Goal: Check status: Check status

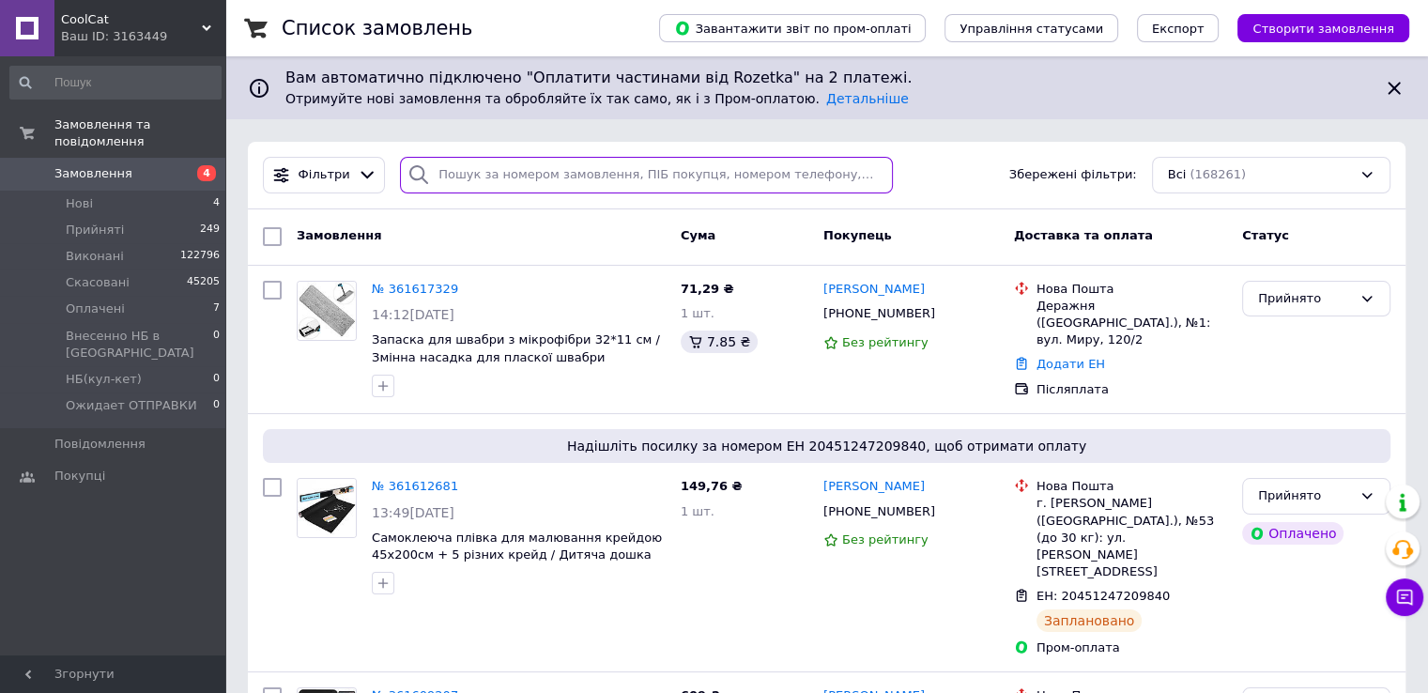
click at [496, 174] on input "search" at bounding box center [646, 175] width 493 height 37
paste input "359122179"
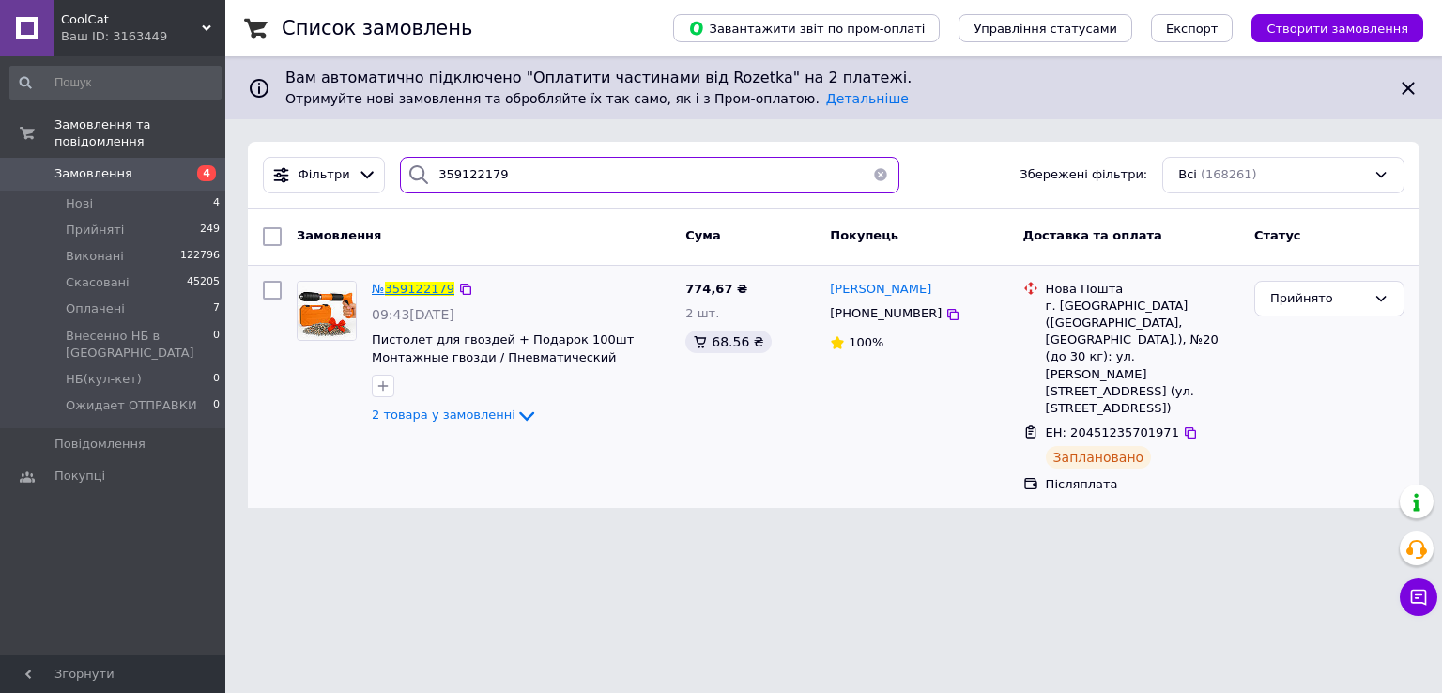
type input "359122179"
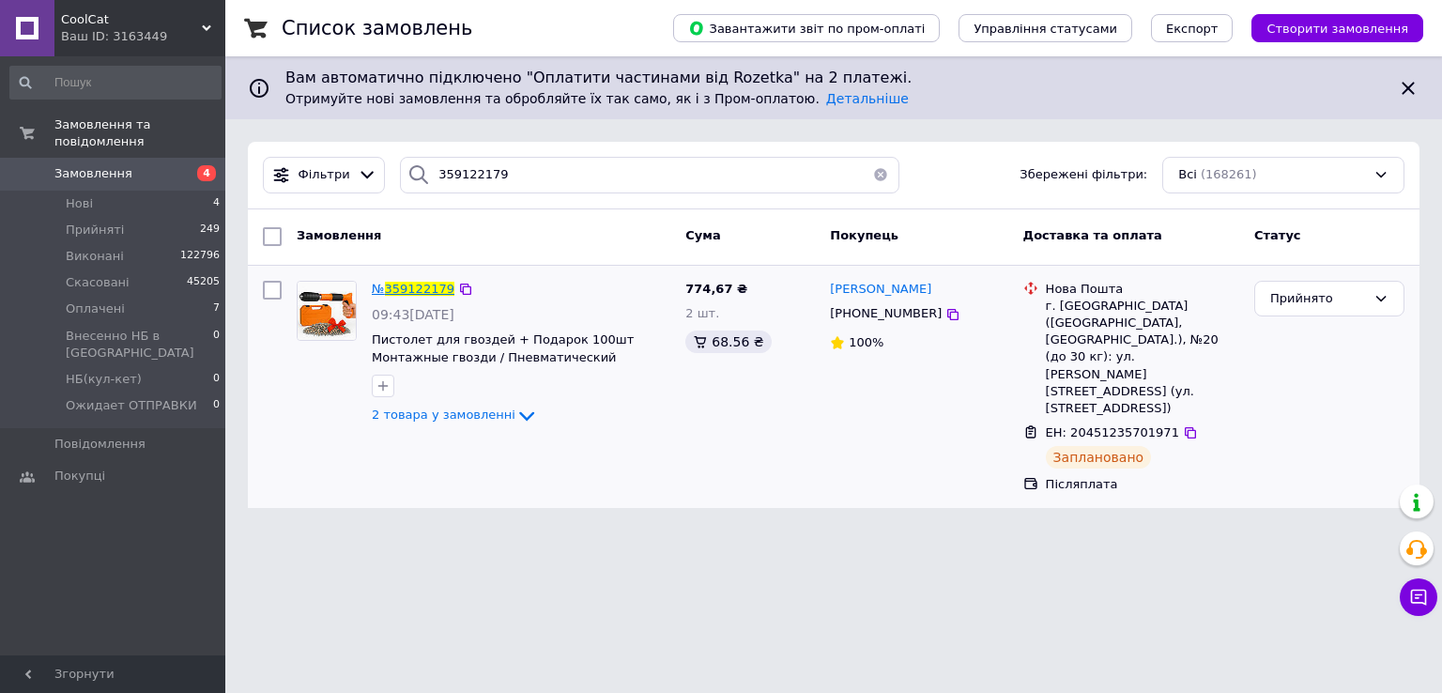
click at [399, 286] on span "359122179" at bounding box center [419, 289] width 69 height 14
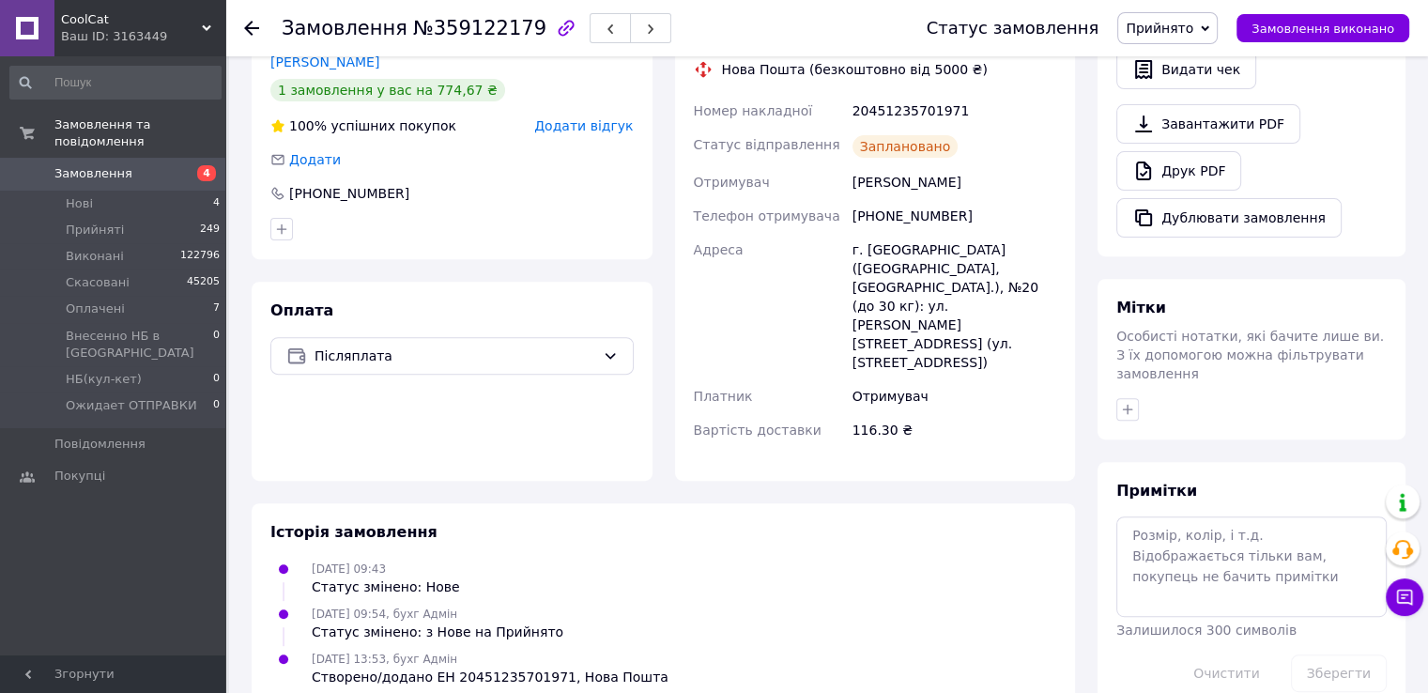
scroll to position [182, 0]
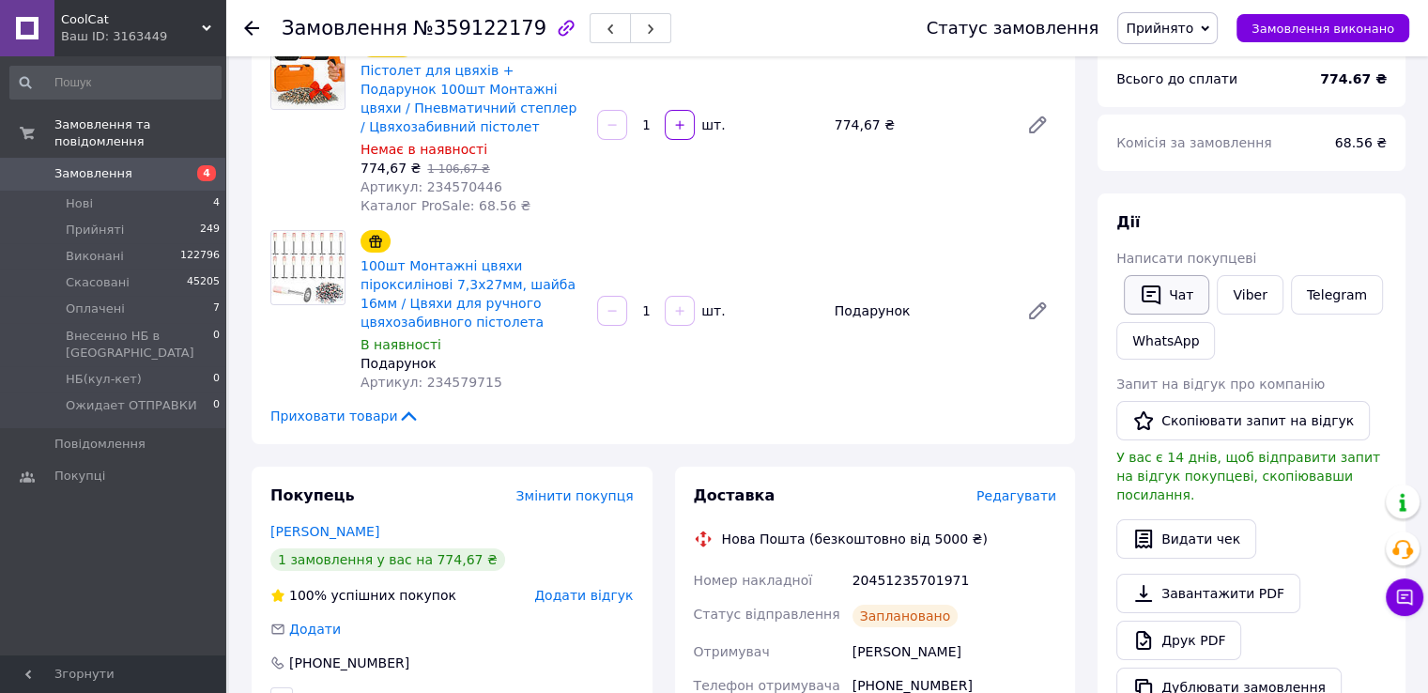
click at [1171, 282] on button "Чат" at bounding box center [1166, 294] width 85 height 39
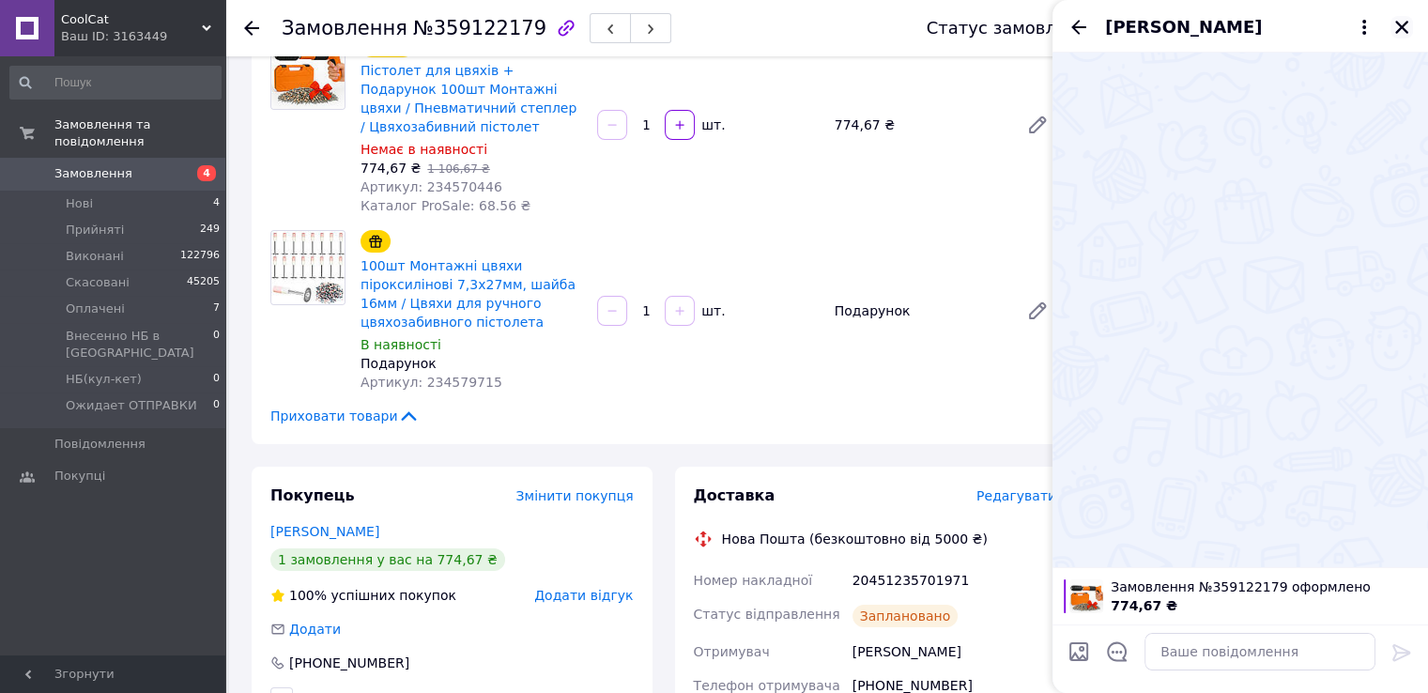
click at [1397, 16] on button "Закрити" at bounding box center [1402, 27] width 23 height 23
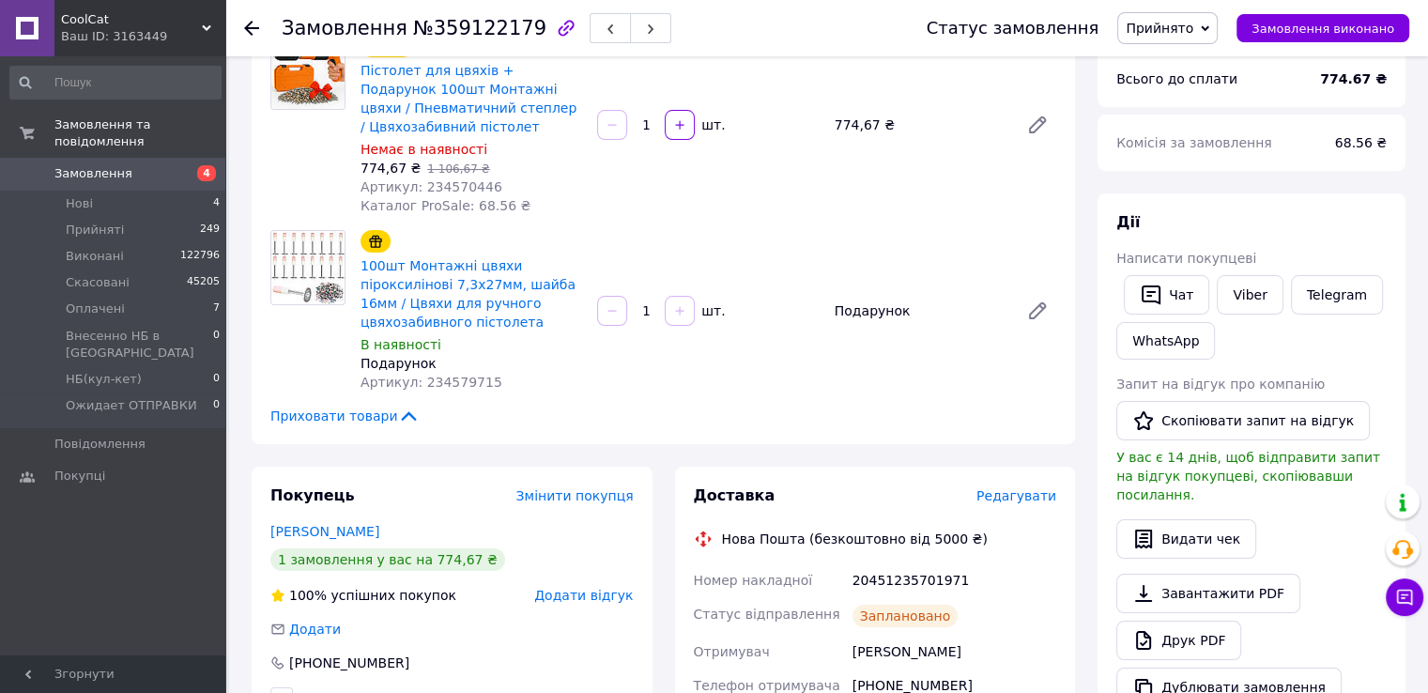
click at [62, 38] on div "Ваш ID: 3163449" at bounding box center [143, 36] width 164 height 17
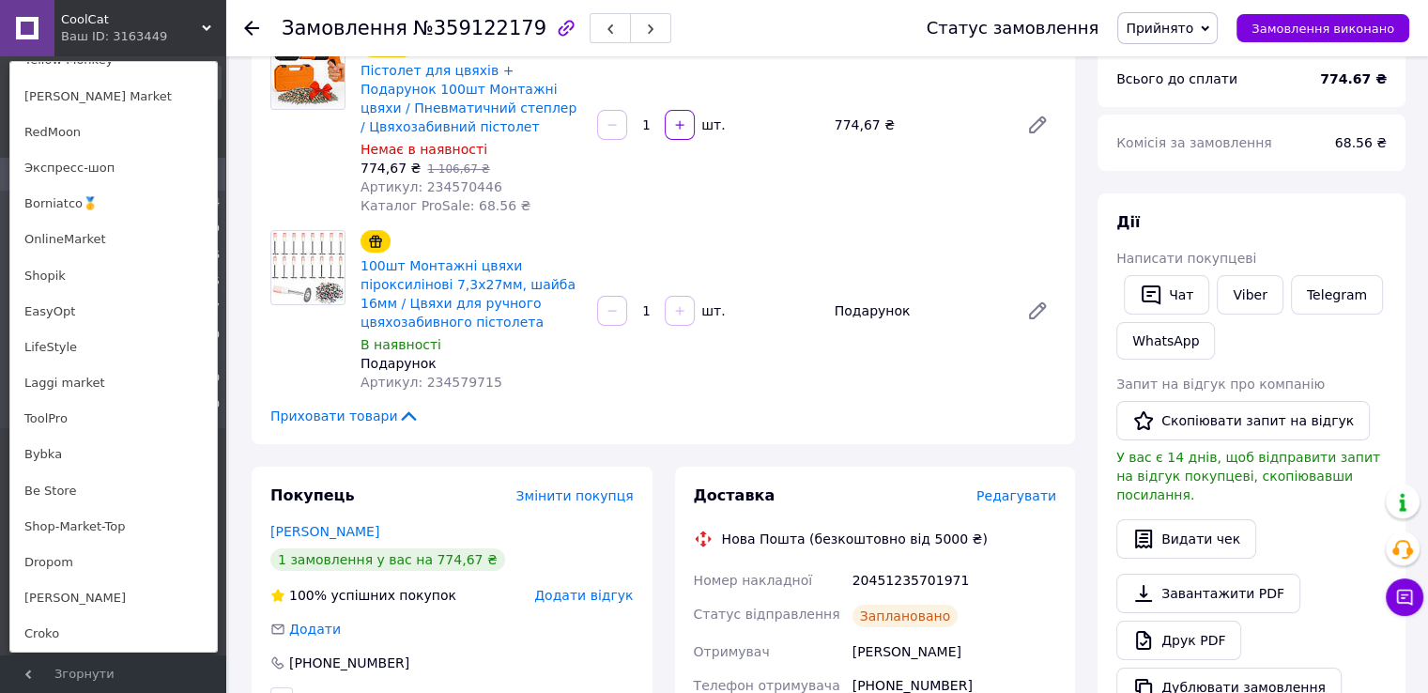
scroll to position [1294, 0]
click at [59, 535] on link "[PERSON_NAME]" at bounding box center [113, 525] width 207 height 36
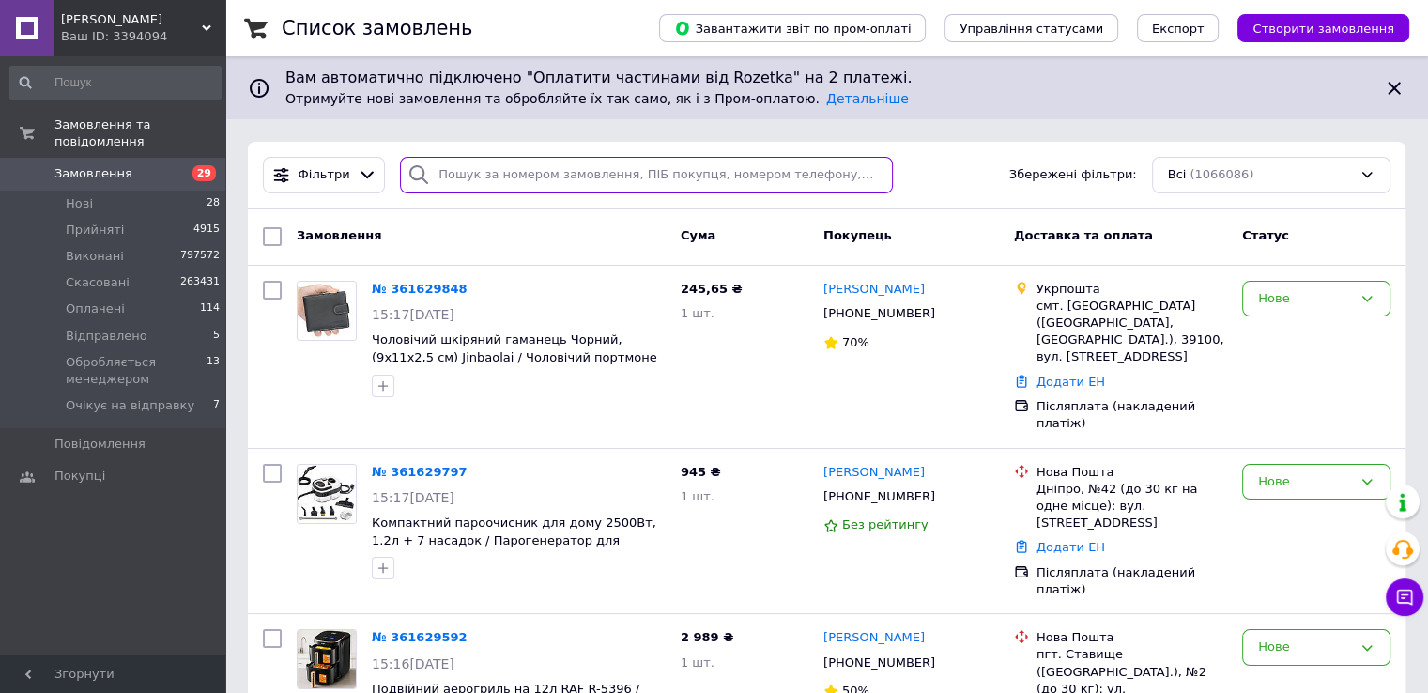
click at [475, 187] on input "search" at bounding box center [646, 175] width 493 height 37
paste input "360868336"
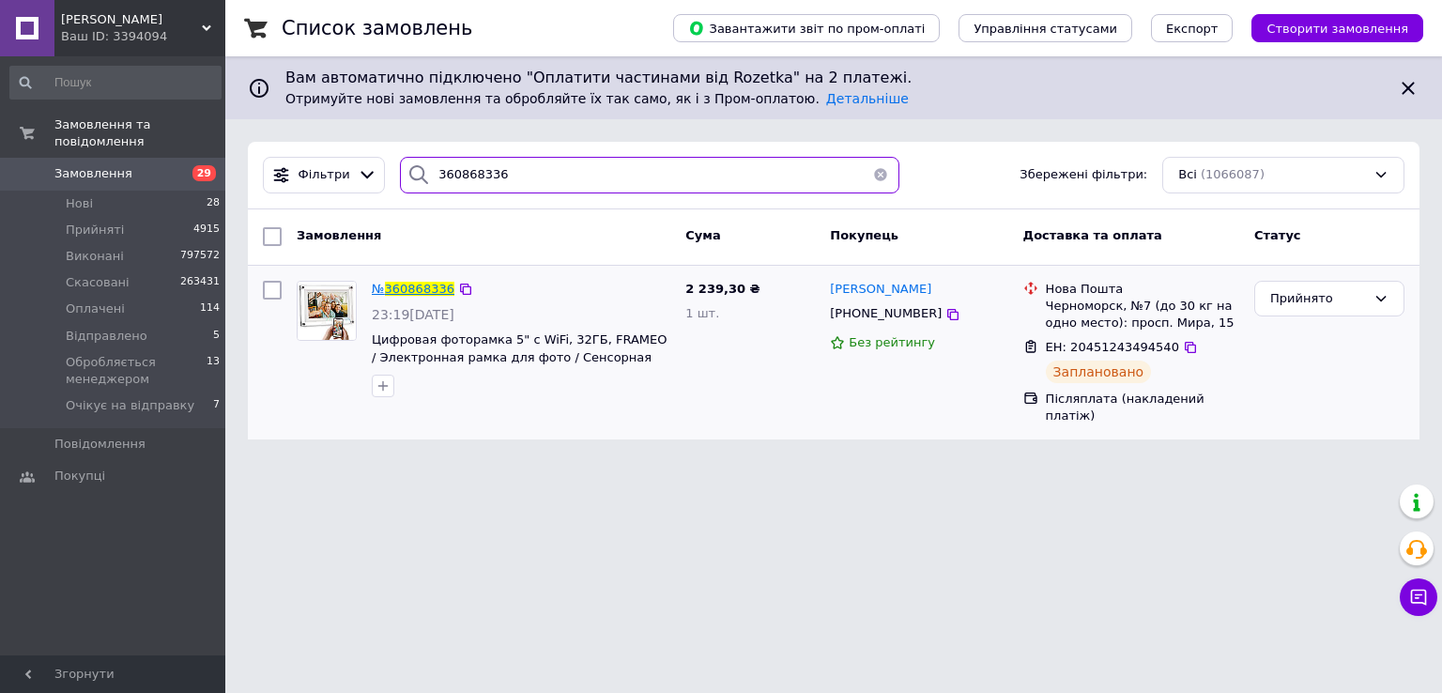
type input "360868336"
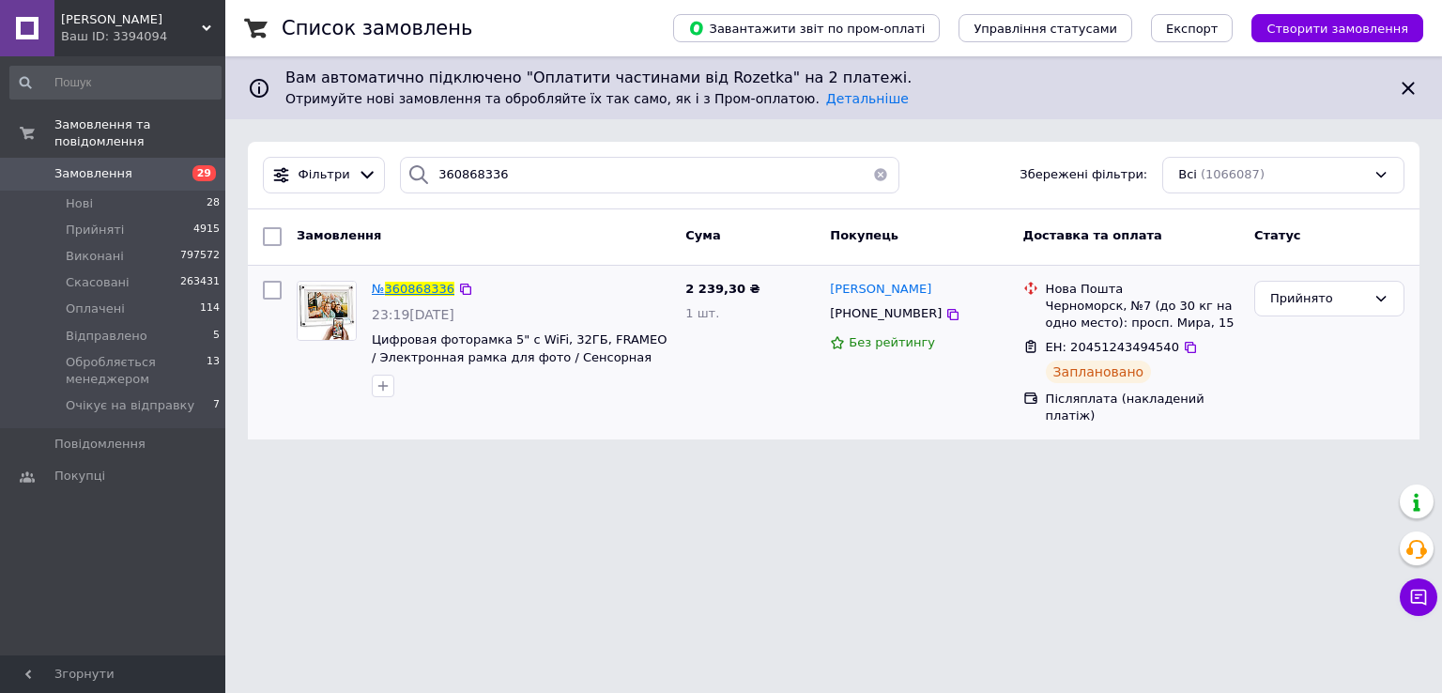
click at [398, 288] on span "360868336" at bounding box center [419, 289] width 69 height 14
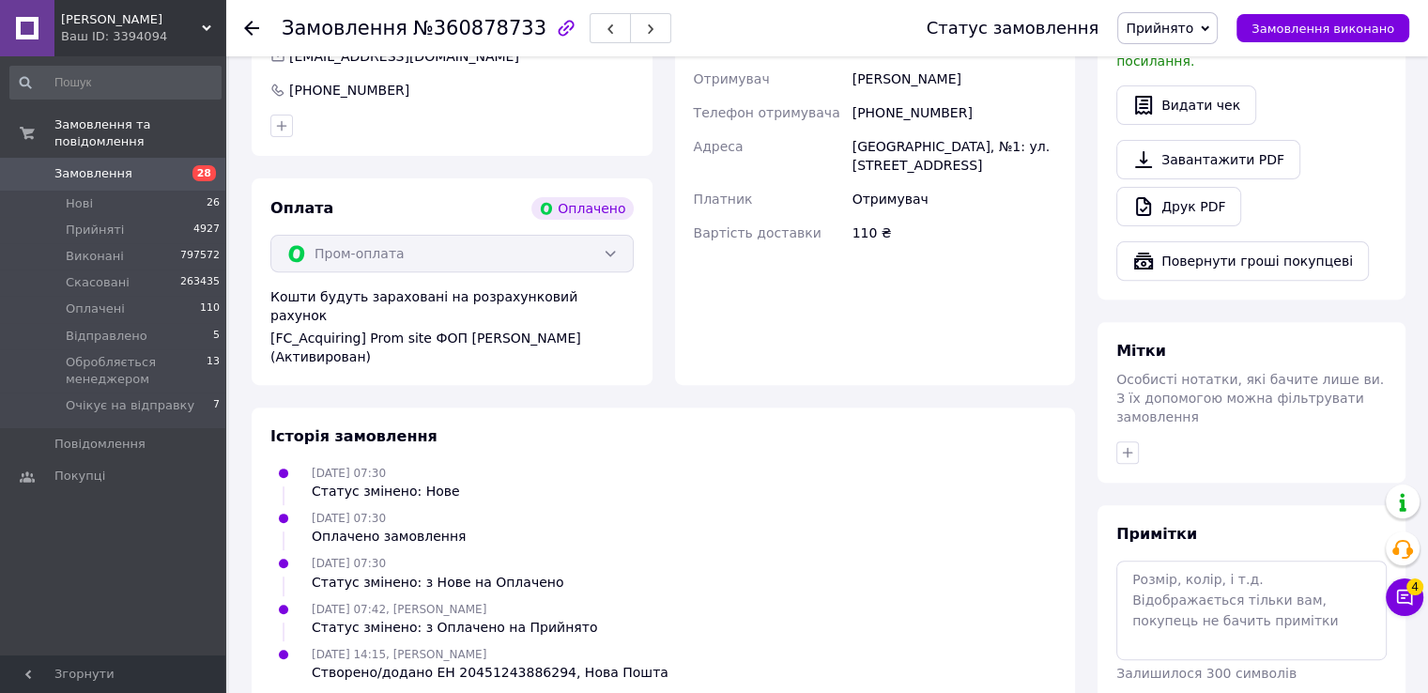
scroll to position [58, 0]
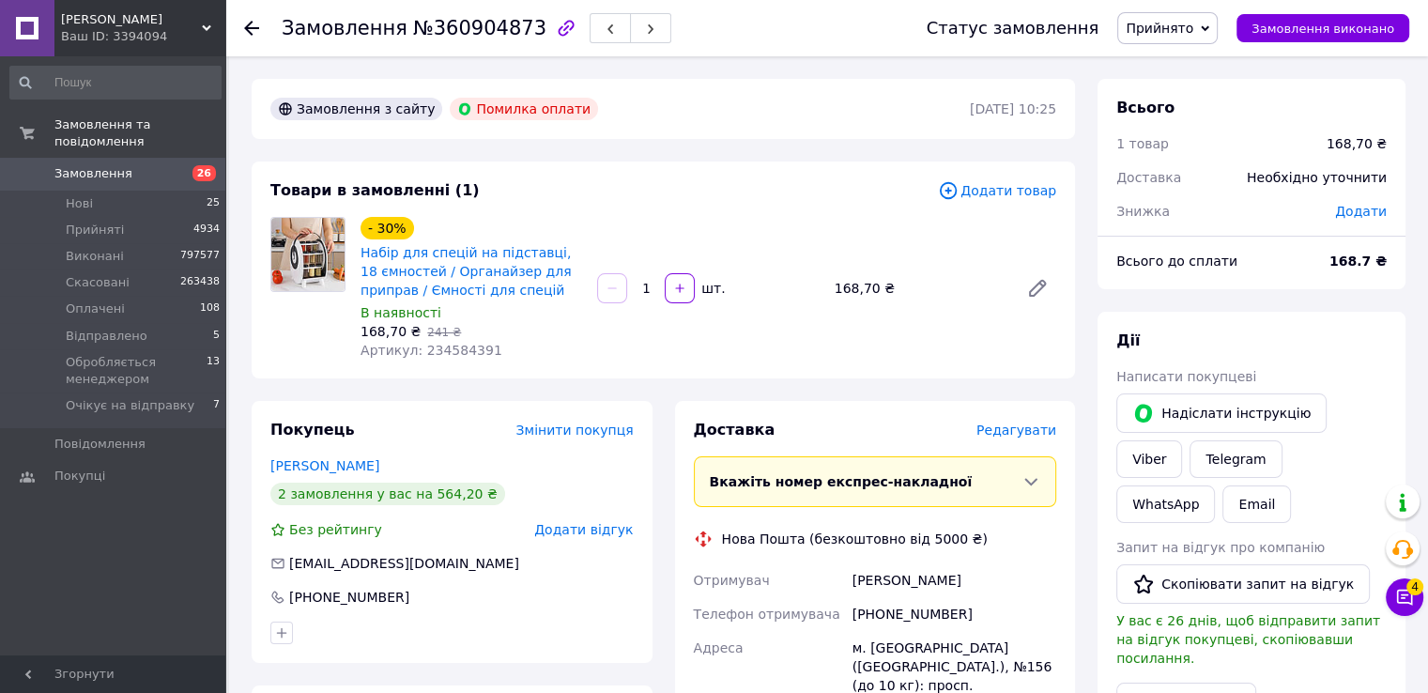
click at [112, 22] on span "[PERSON_NAME]" at bounding box center [131, 19] width 141 height 17
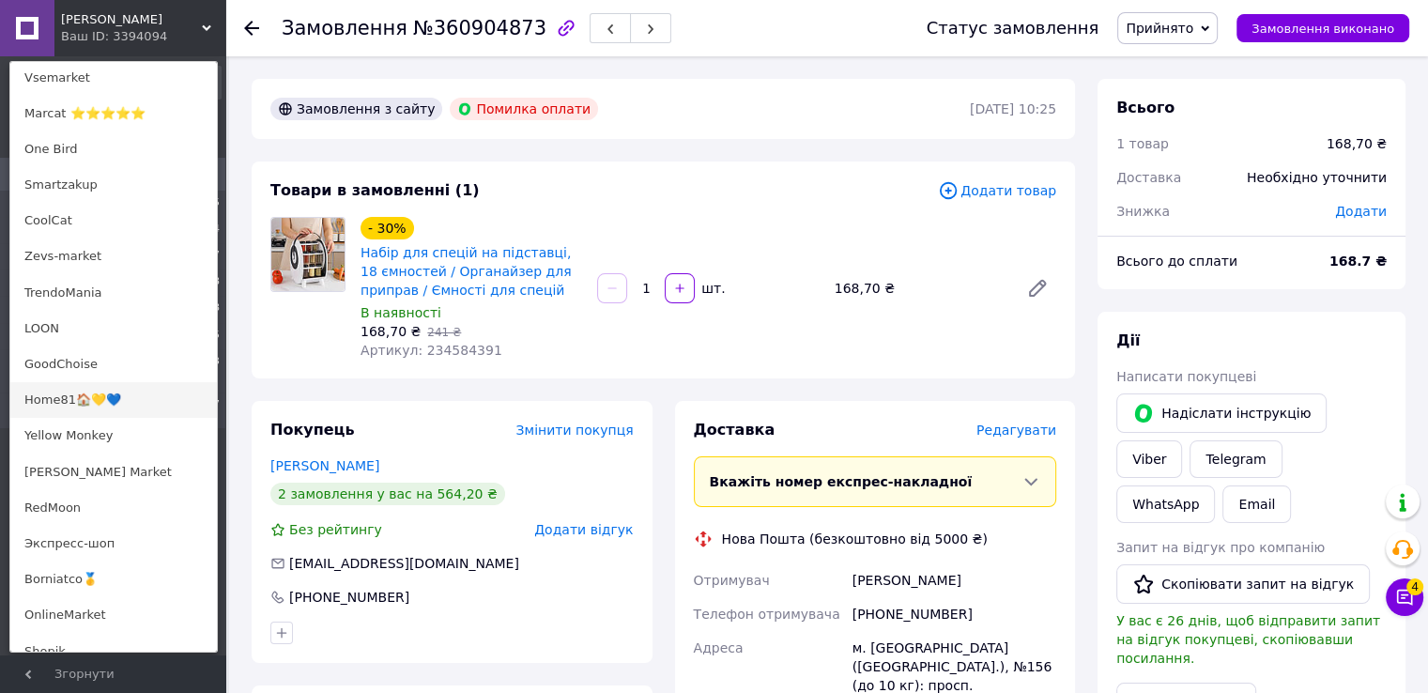
scroll to position [1221, 0]
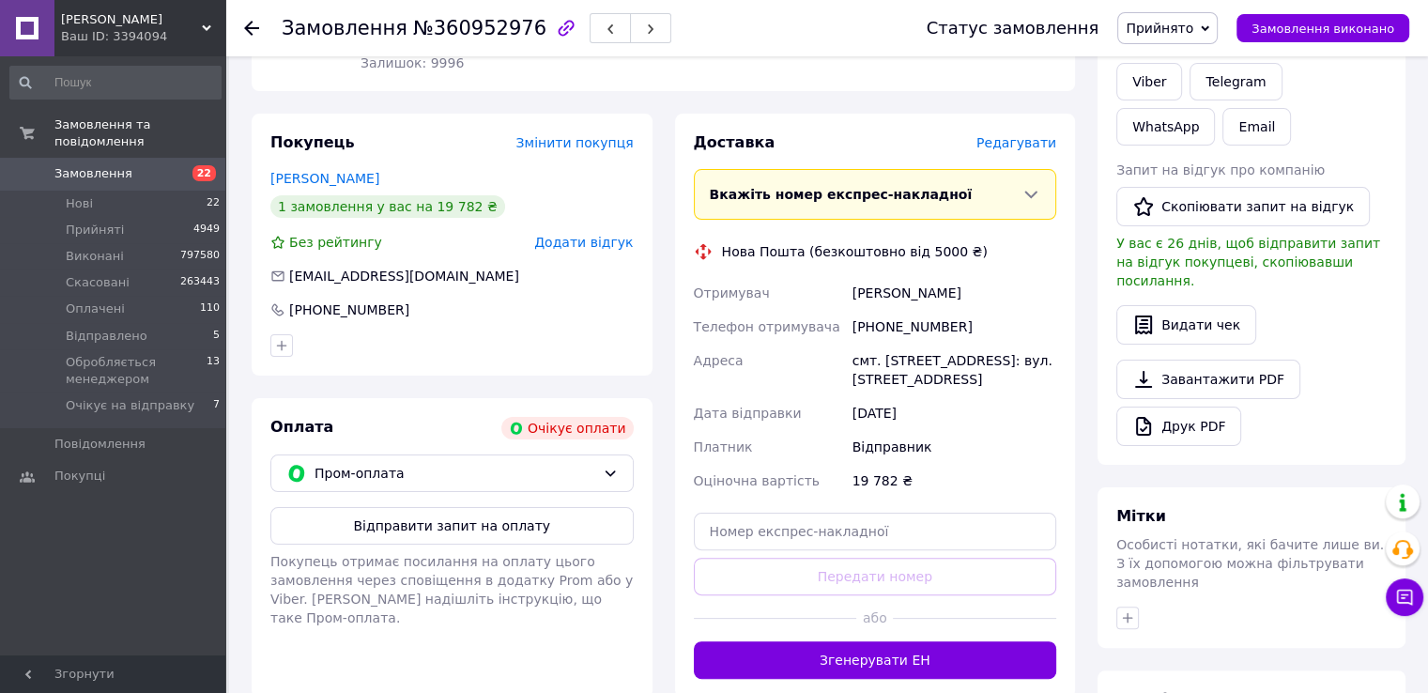
scroll to position [531, 0]
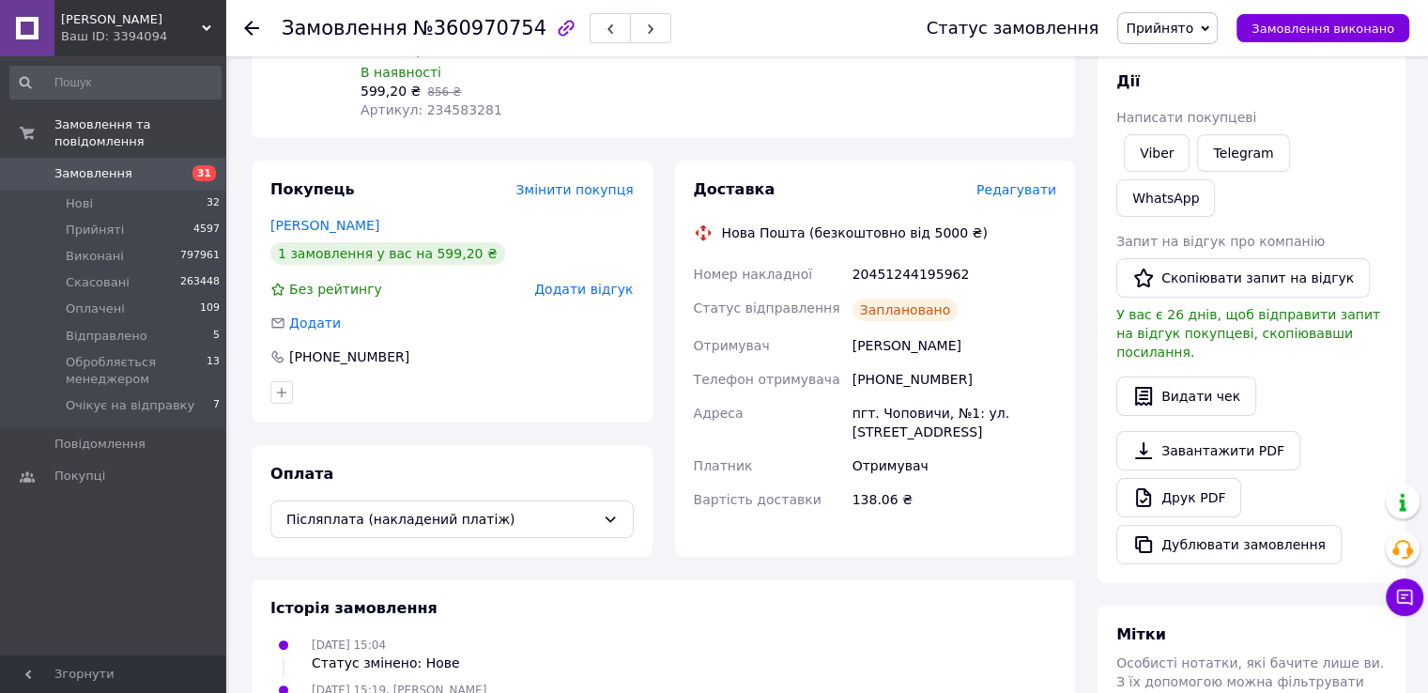
scroll to position [165, 0]
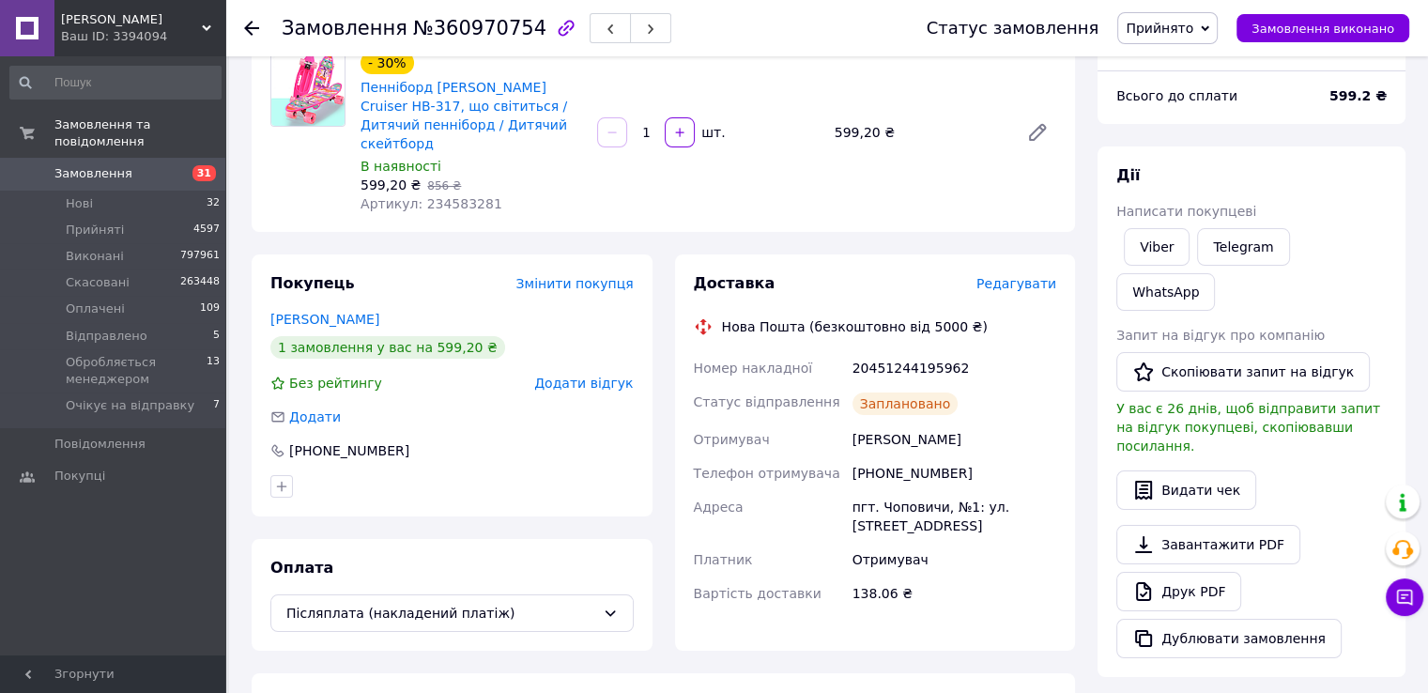
click at [100, 35] on div "Ваш ID: 3394094" at bounding box center [143, 36] width 164 height 17
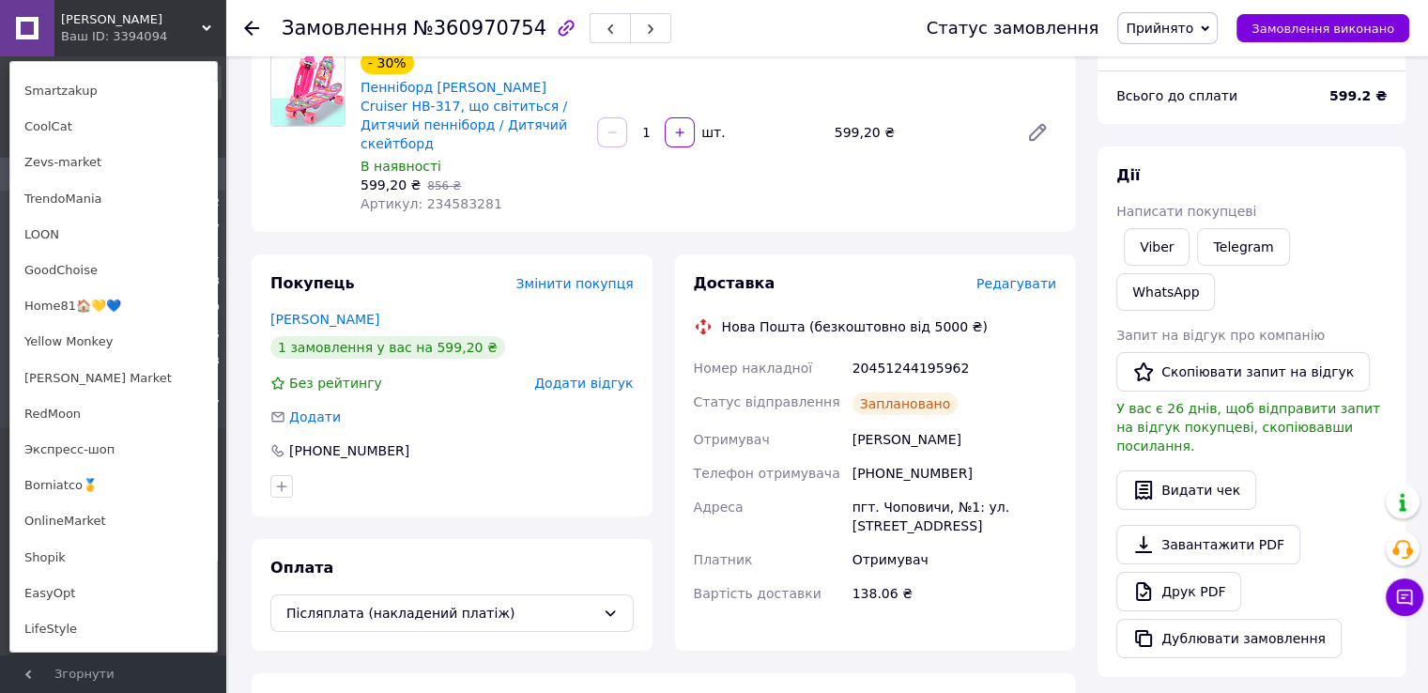
scroll to position [1033, 0]
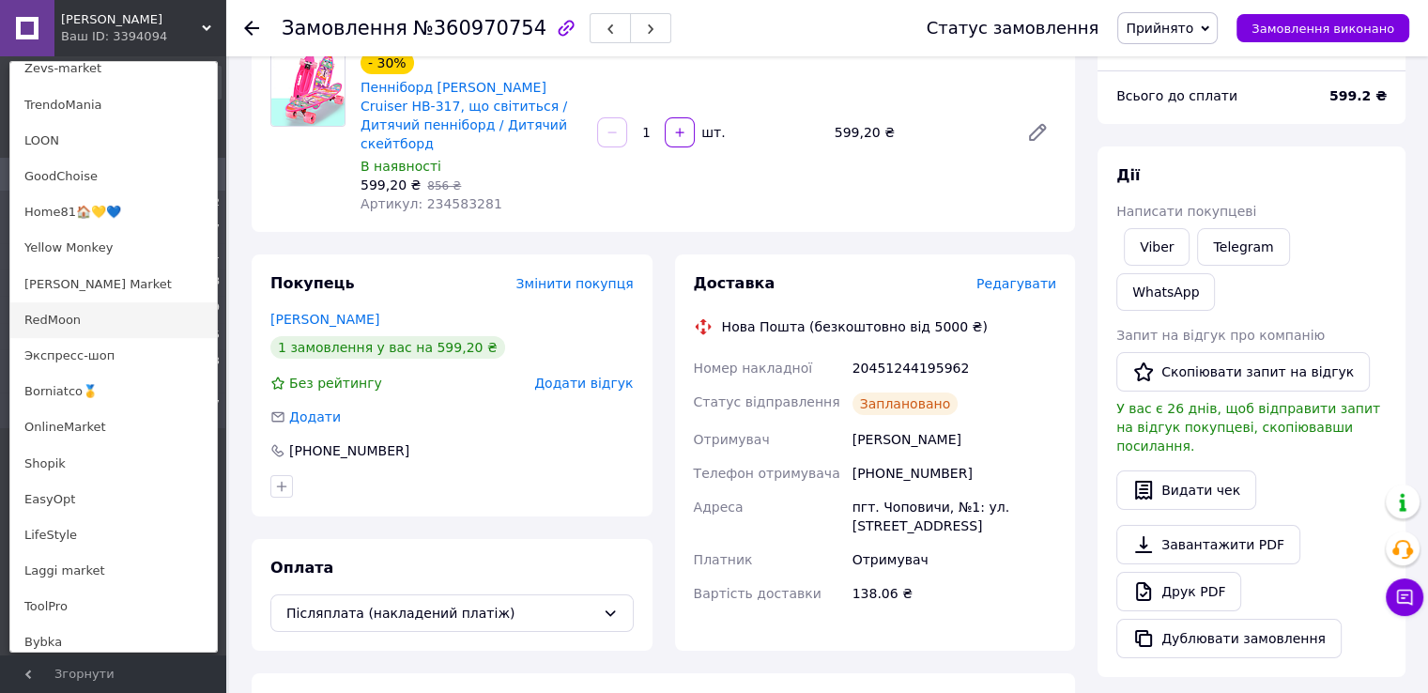
click at [34, 324] on link "RedMoon" at bounding box center [113, 320] width 207 height 36
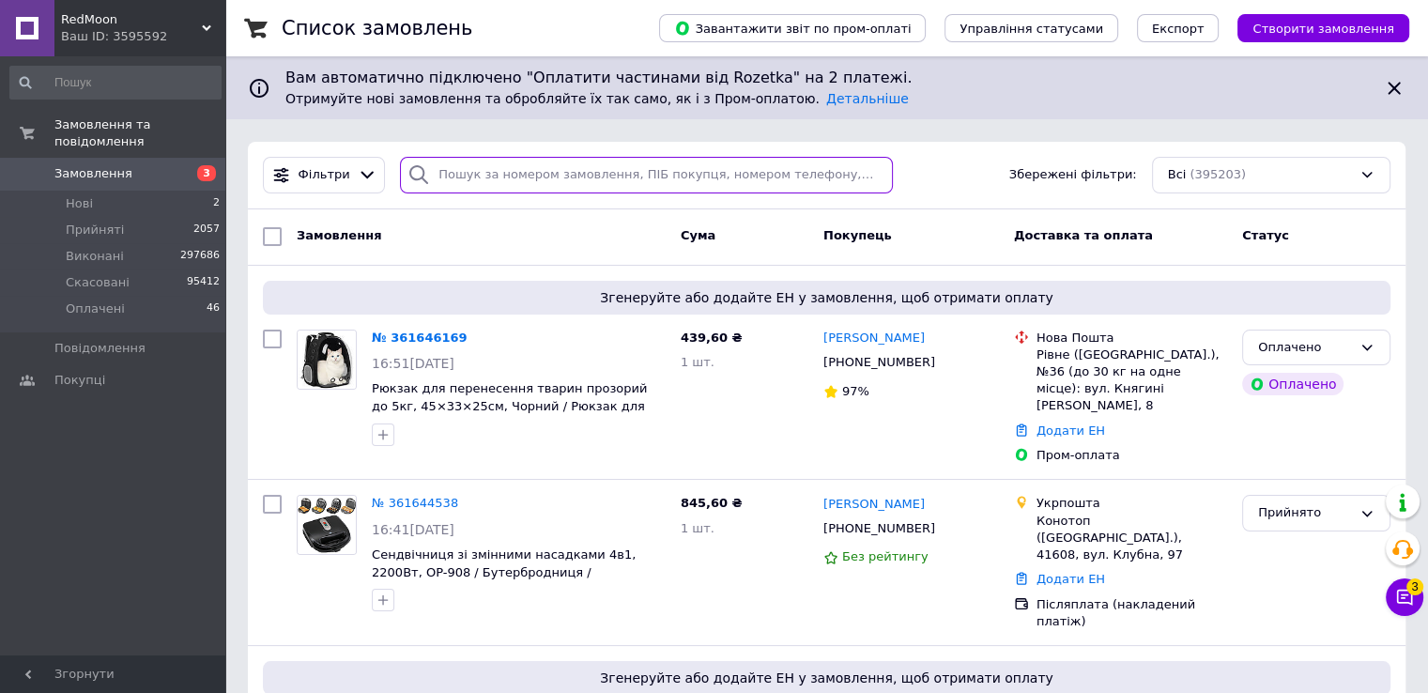
click at [526, 189] on input "search" at bounding box center [646, 175] width 493 height 37
paste input "360237278"
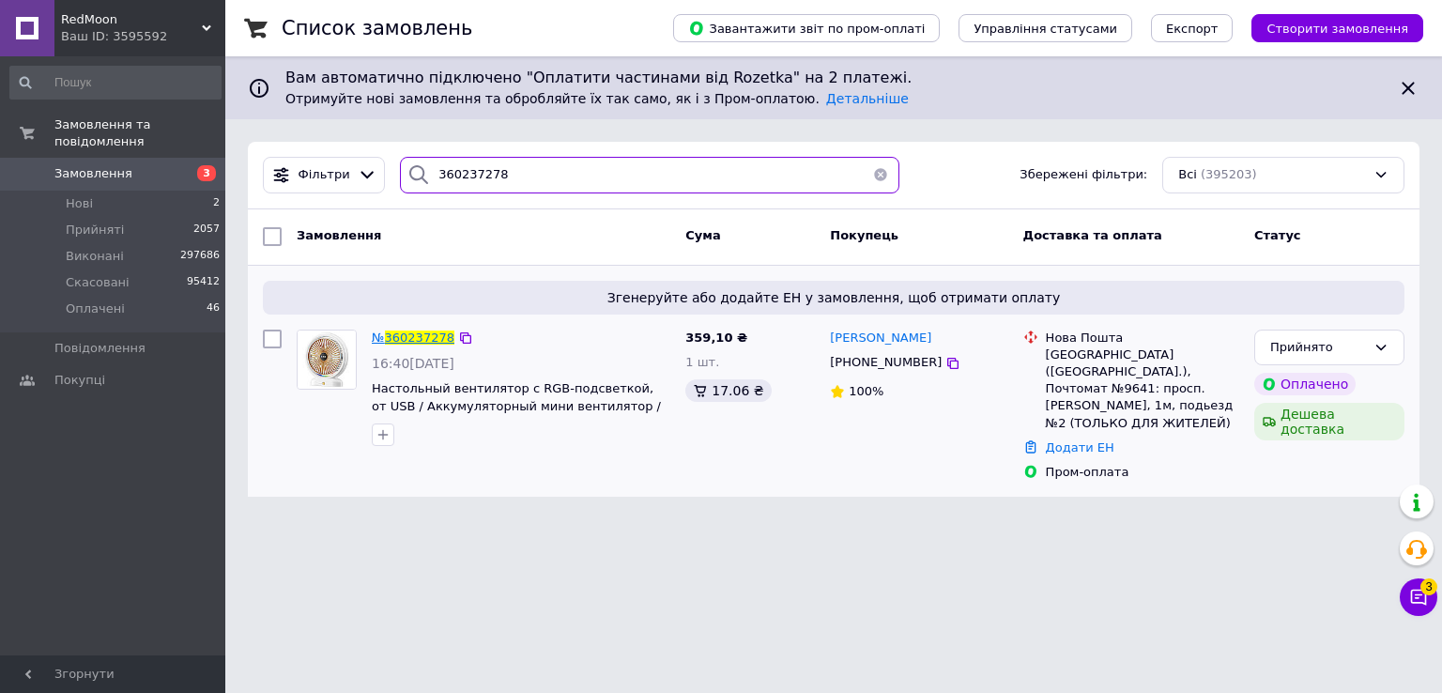
type input "360237278"
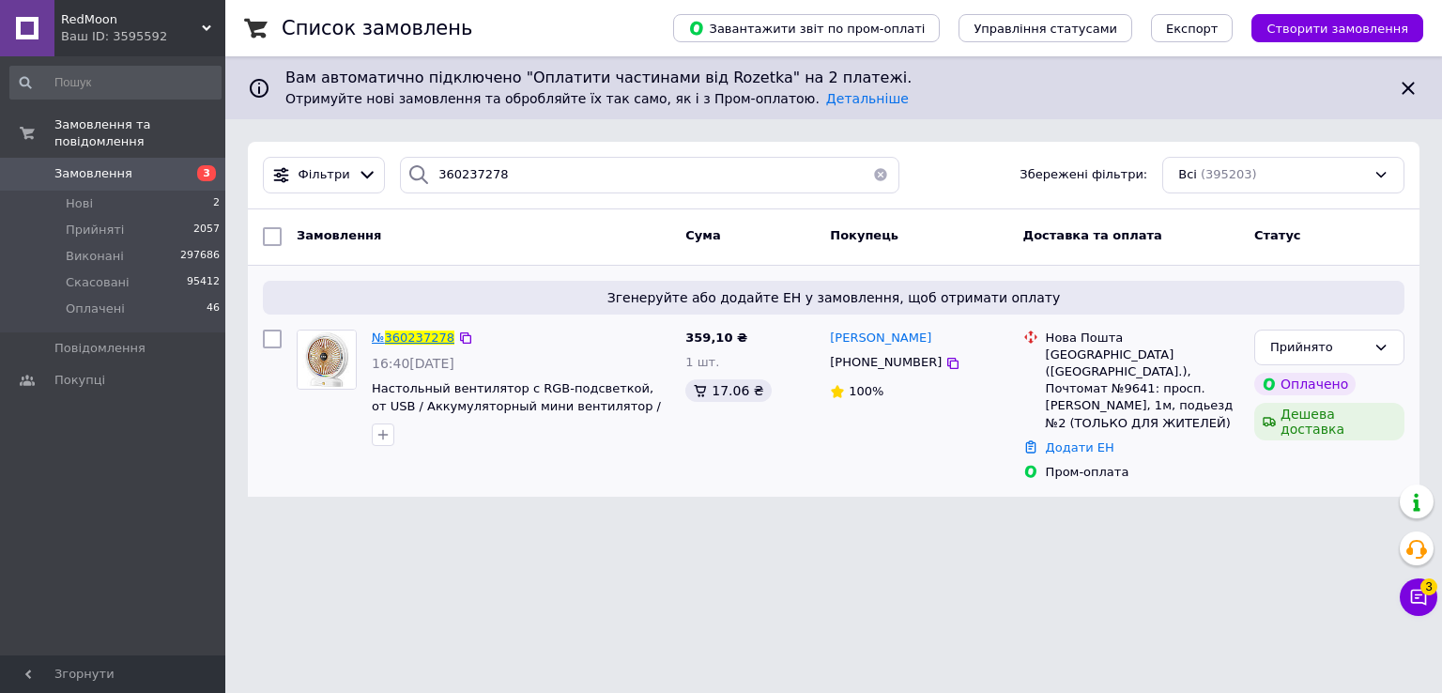
click at [402, 334] on span "360237278" at bounding box center [419, 338] width 69 height 14
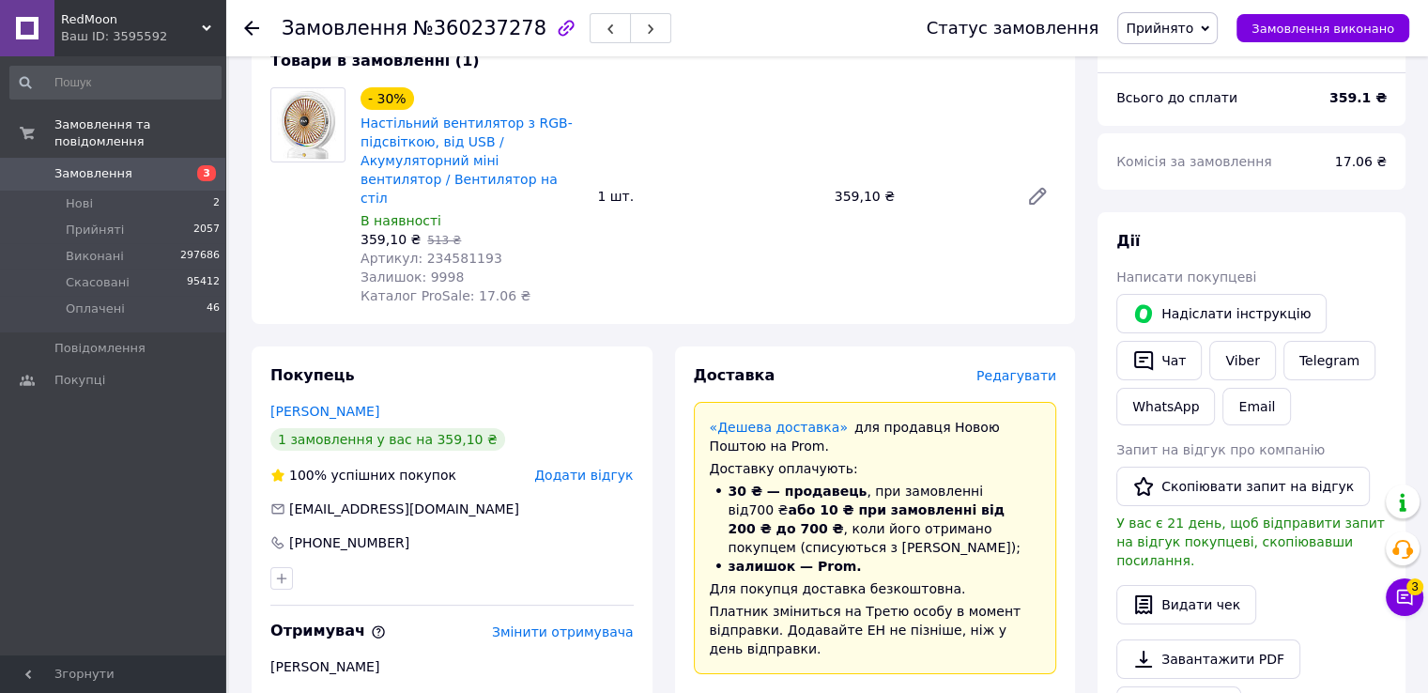
scroll to position [469, 0]
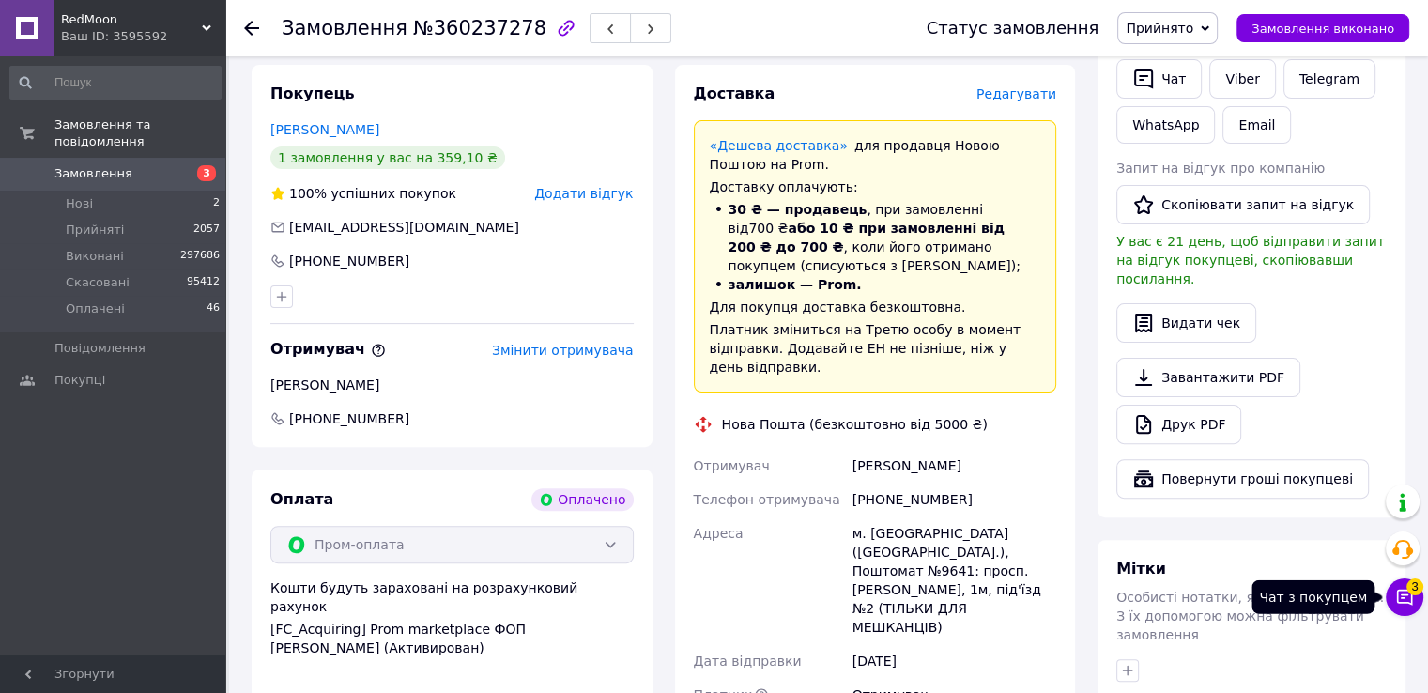
click at [1408, 602] on icon at bounding box center [1405, 598] width 16 height 16
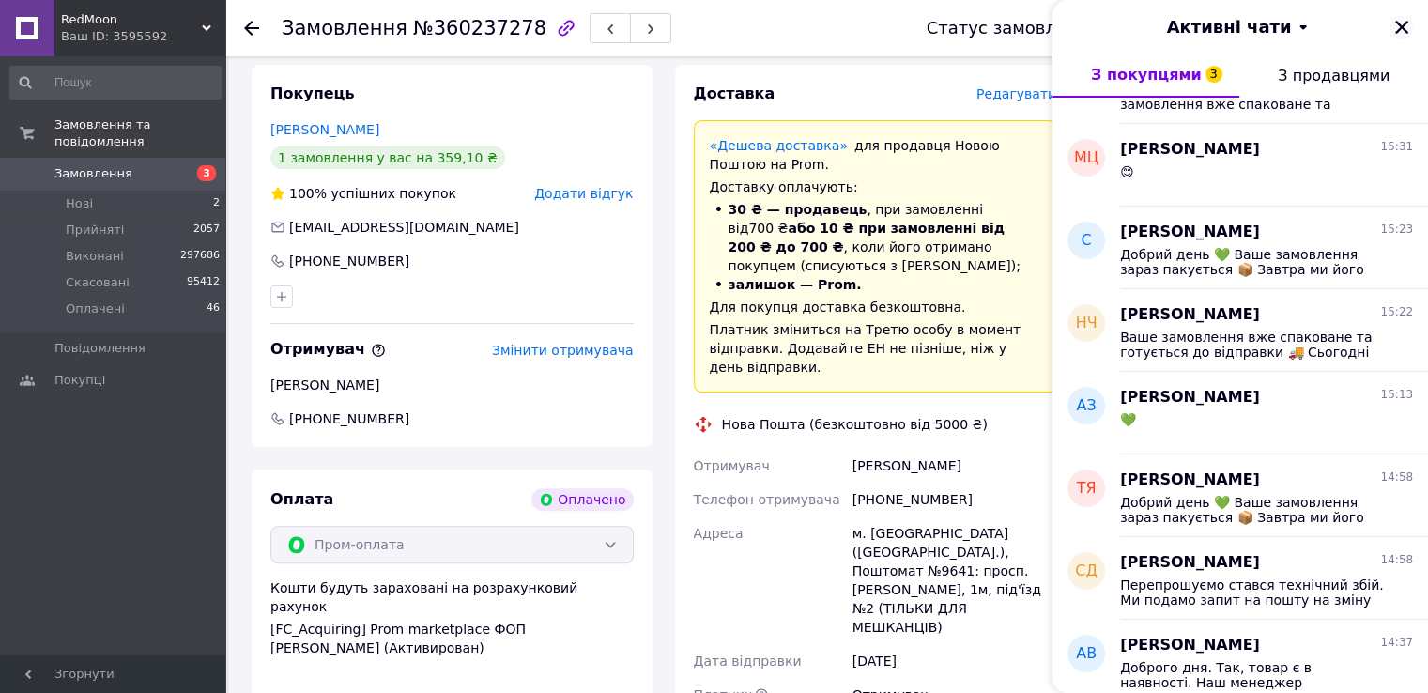
click at [1398, 26] on icon "Закрити" at bounding box center [1401, 27] width 17 height 17
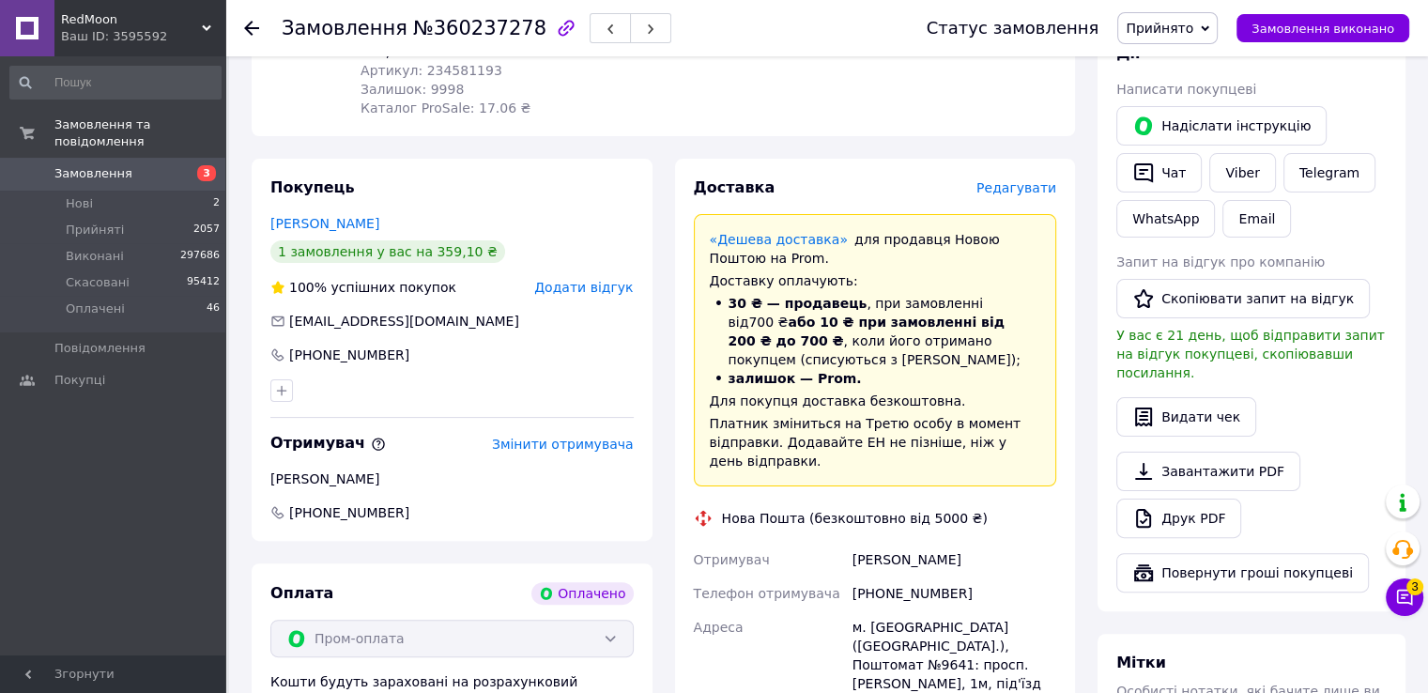
scroll to position [188, 0]
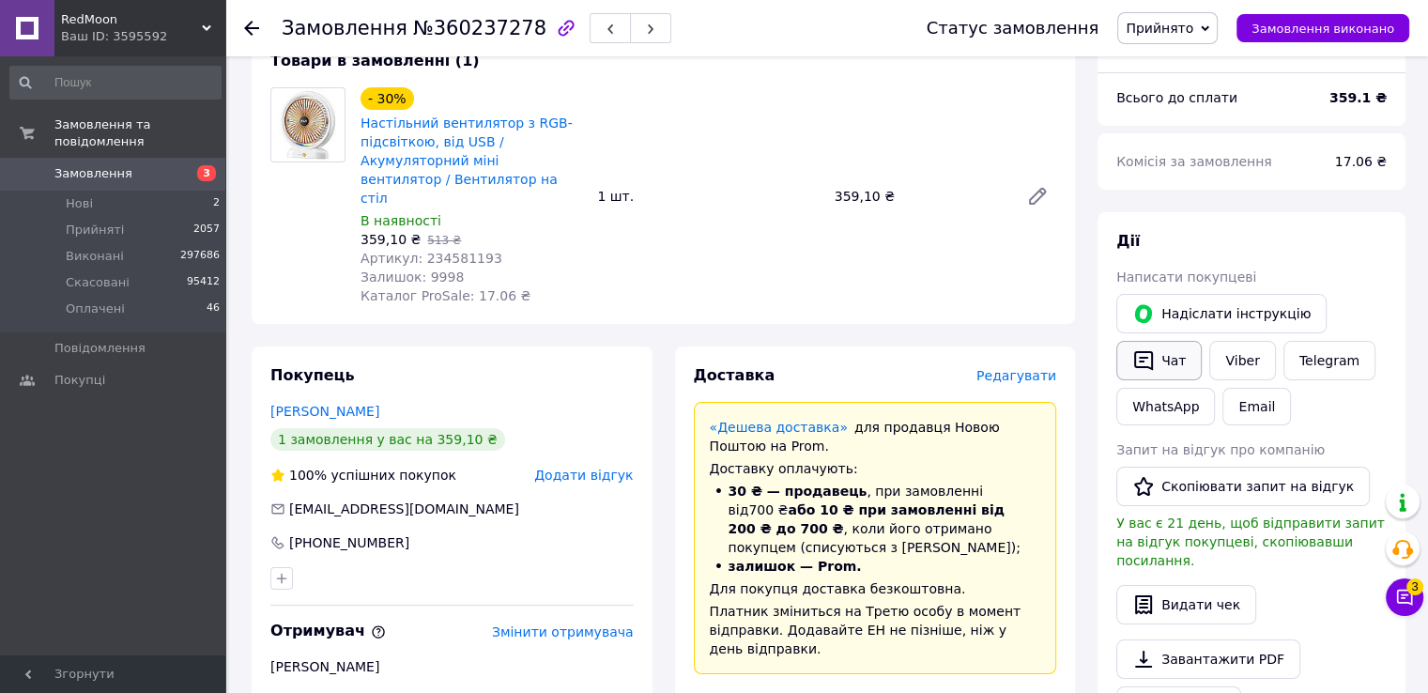
click at [1134, 363] on icon "button" at bounding box center [1143, 361] width 19 height 20
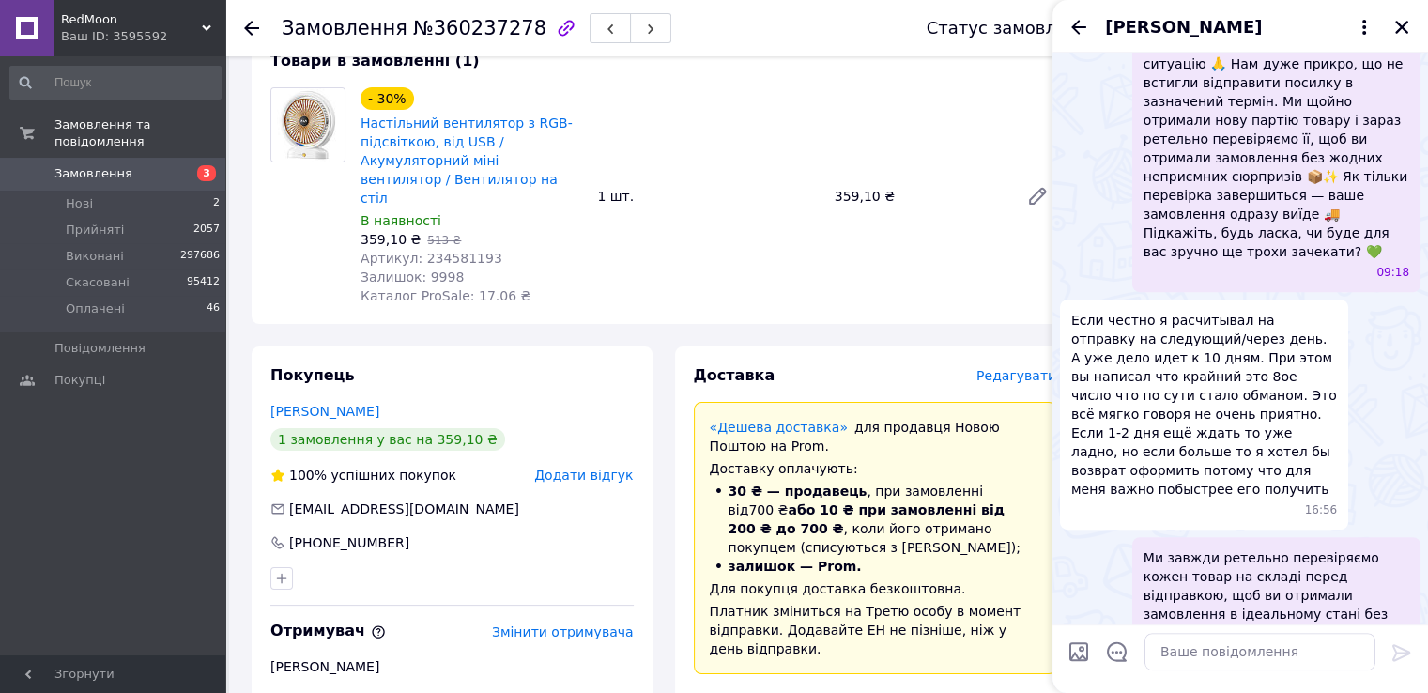
scroll to position [944, 0]
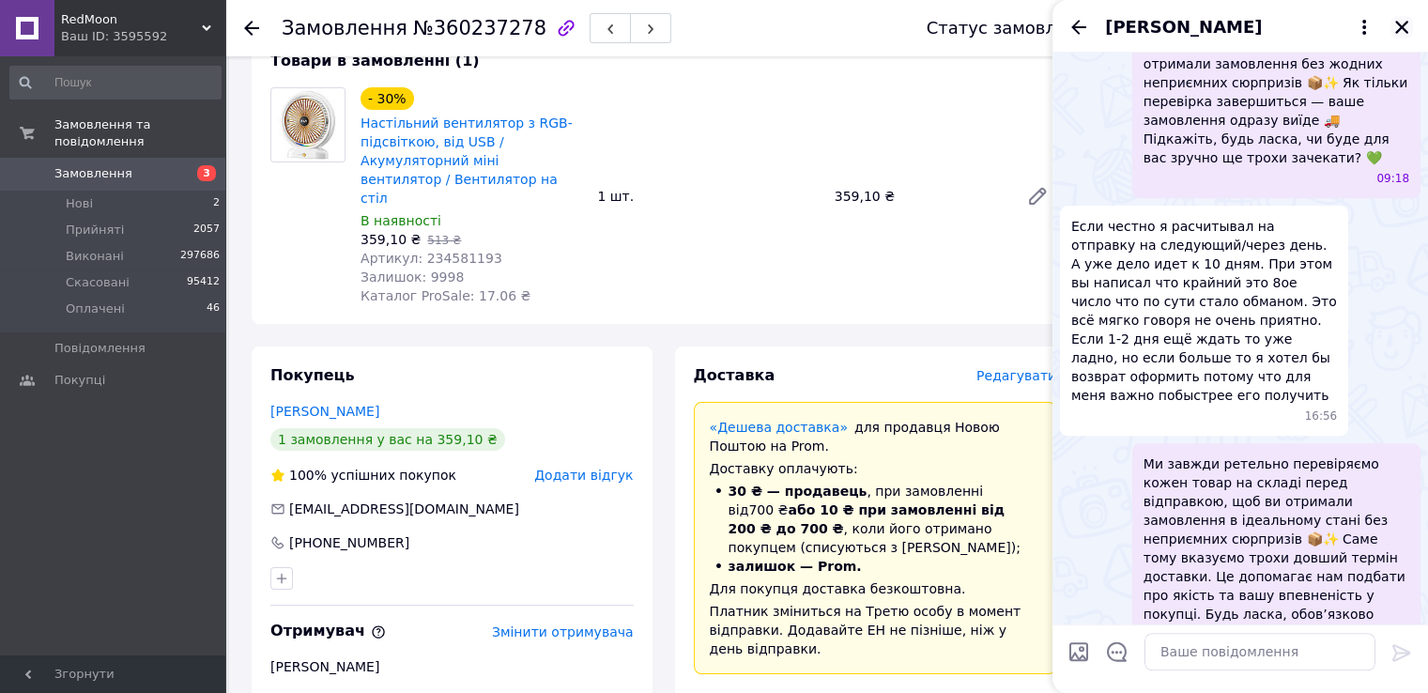
click at [1397, 19] on icon "Закрити" at bounding box center [1401, 27] width 17 height 17
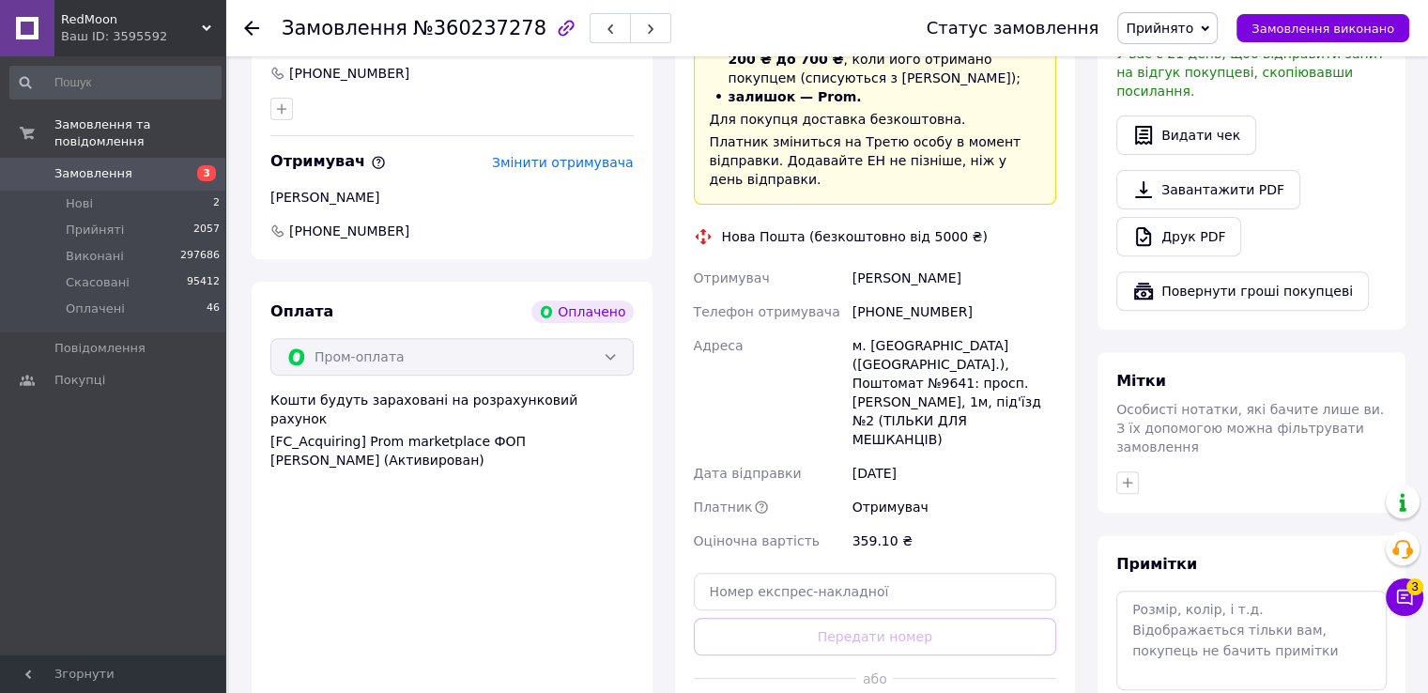
scroll to position [941, 0]
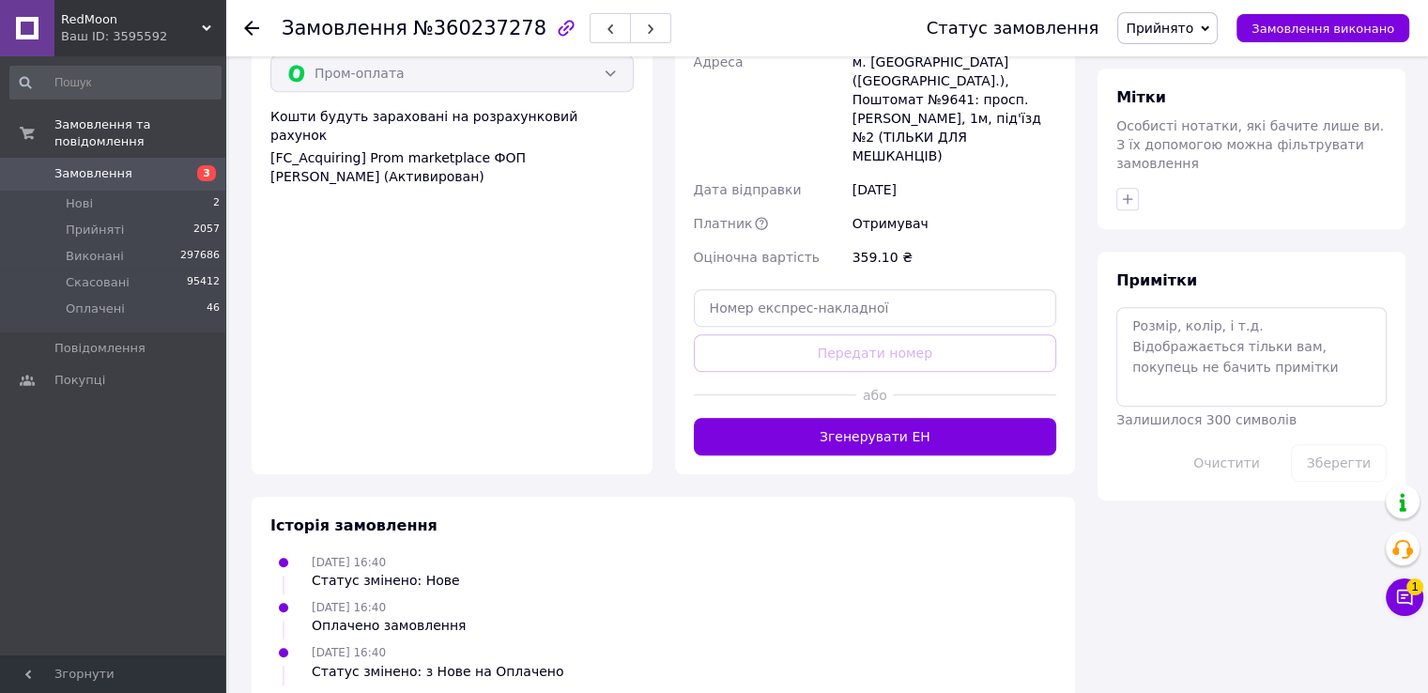
click at [109, 19] on span "RedMoon" at bounding box center [131, 19] width 141 height 17
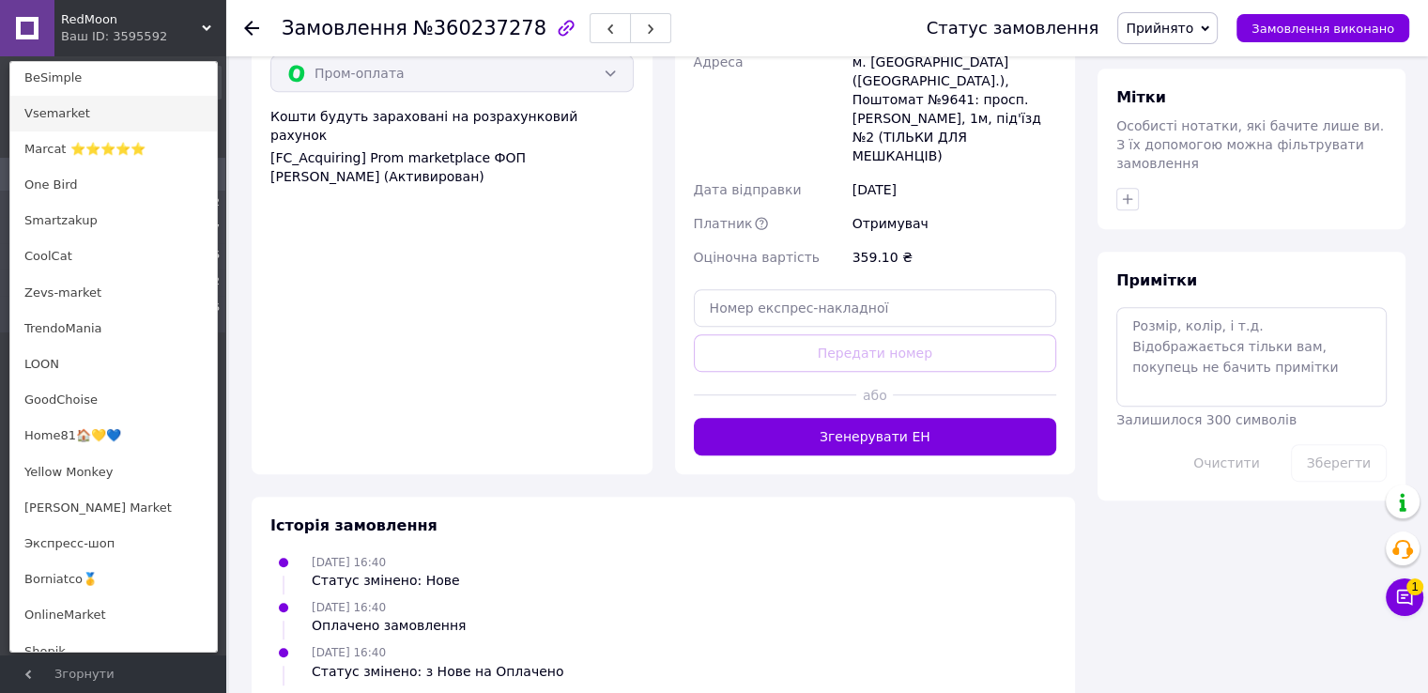
scroll to position [1033, 0]
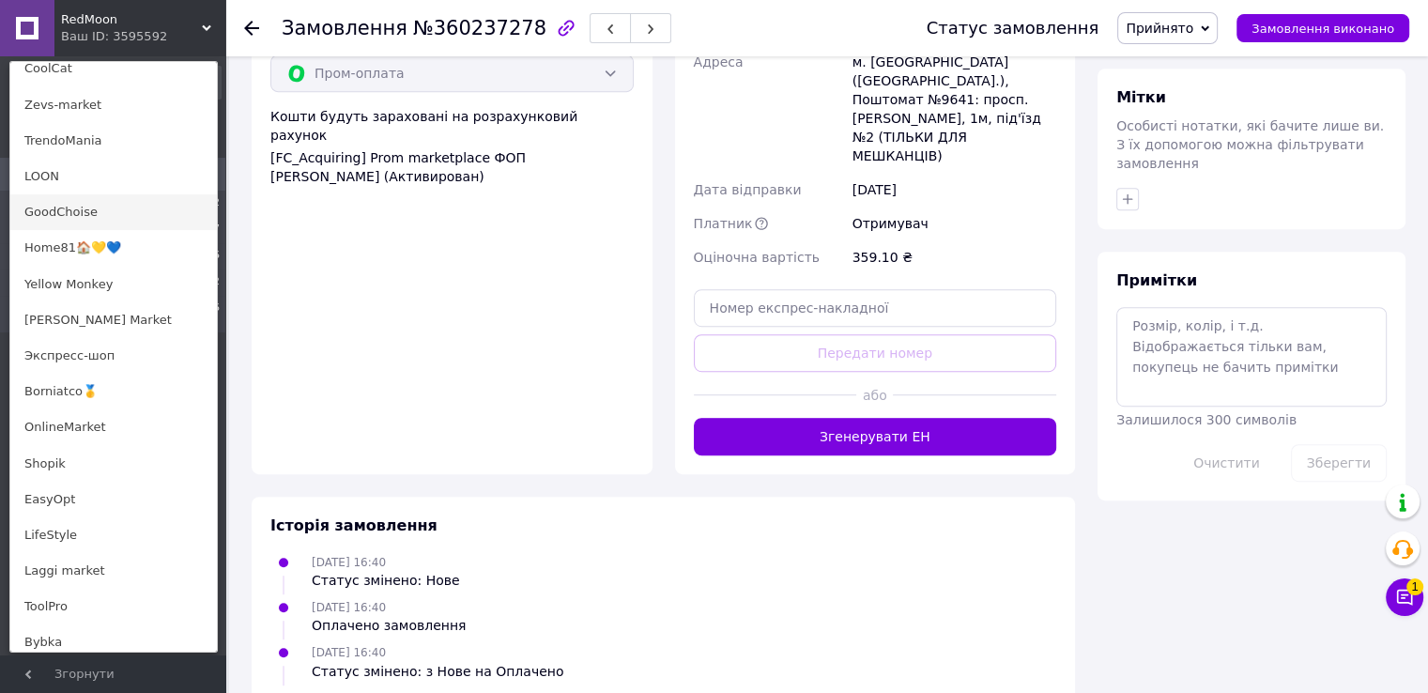
click at [105, 204] on link "GoodChoise" at bounding box center [113, 212] width 207 height 36
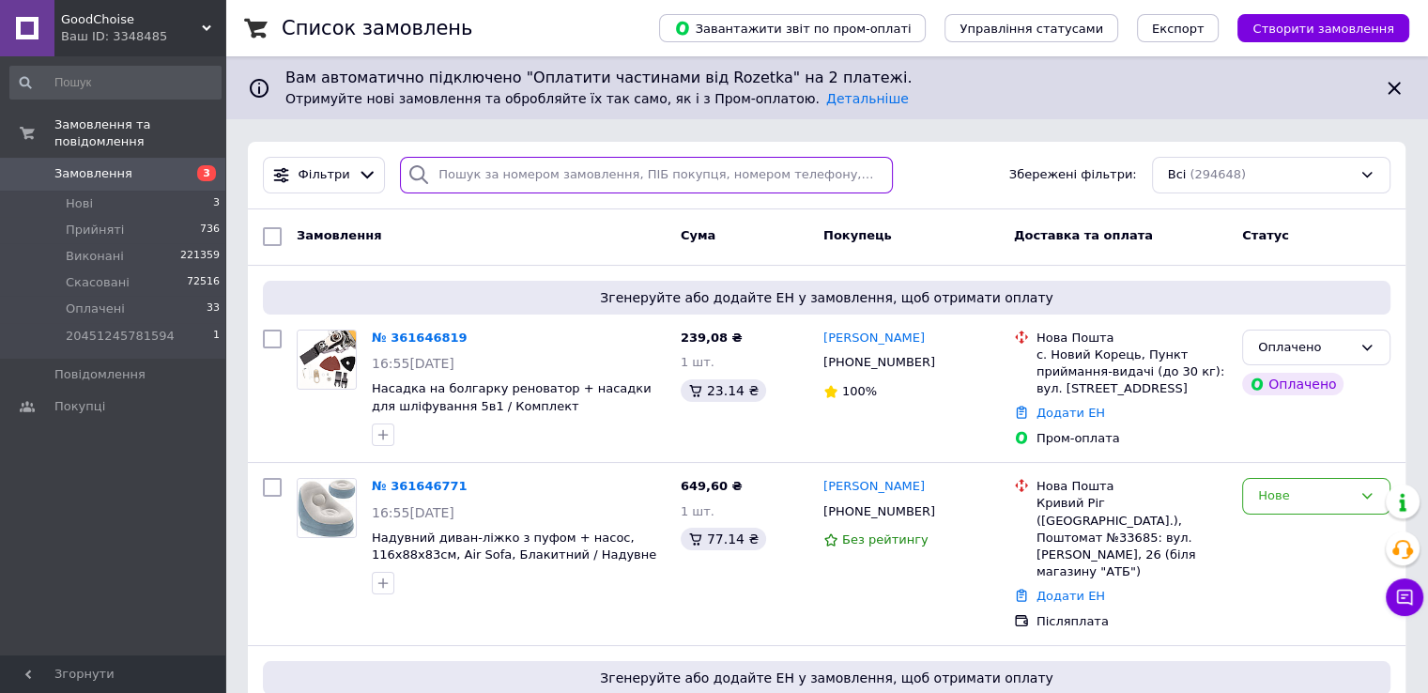
click at [488, 177] on input "search" at bounding box center [646, 175] width 493 height 37
paste input "360293981"
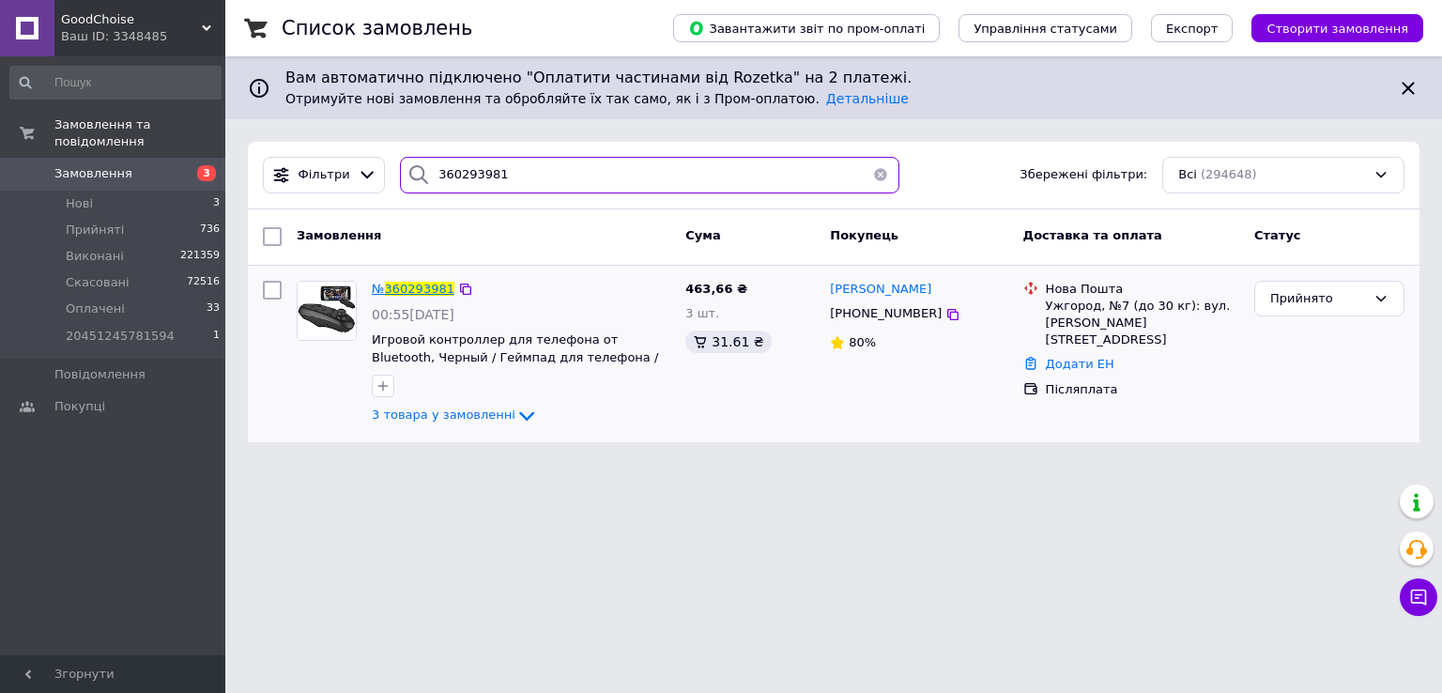
type input "360293981"
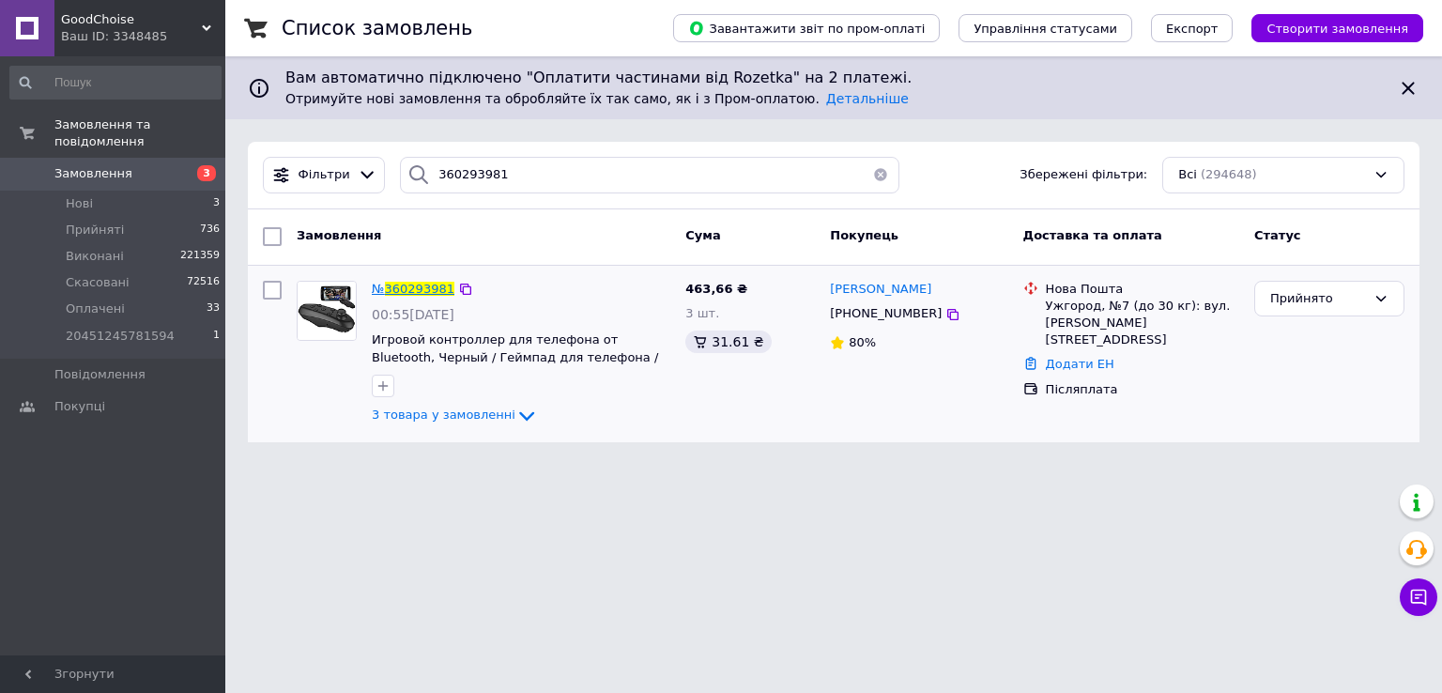
click at [399, 285] on span "360293981" at bounding box center [419, 289] width 69 height 14
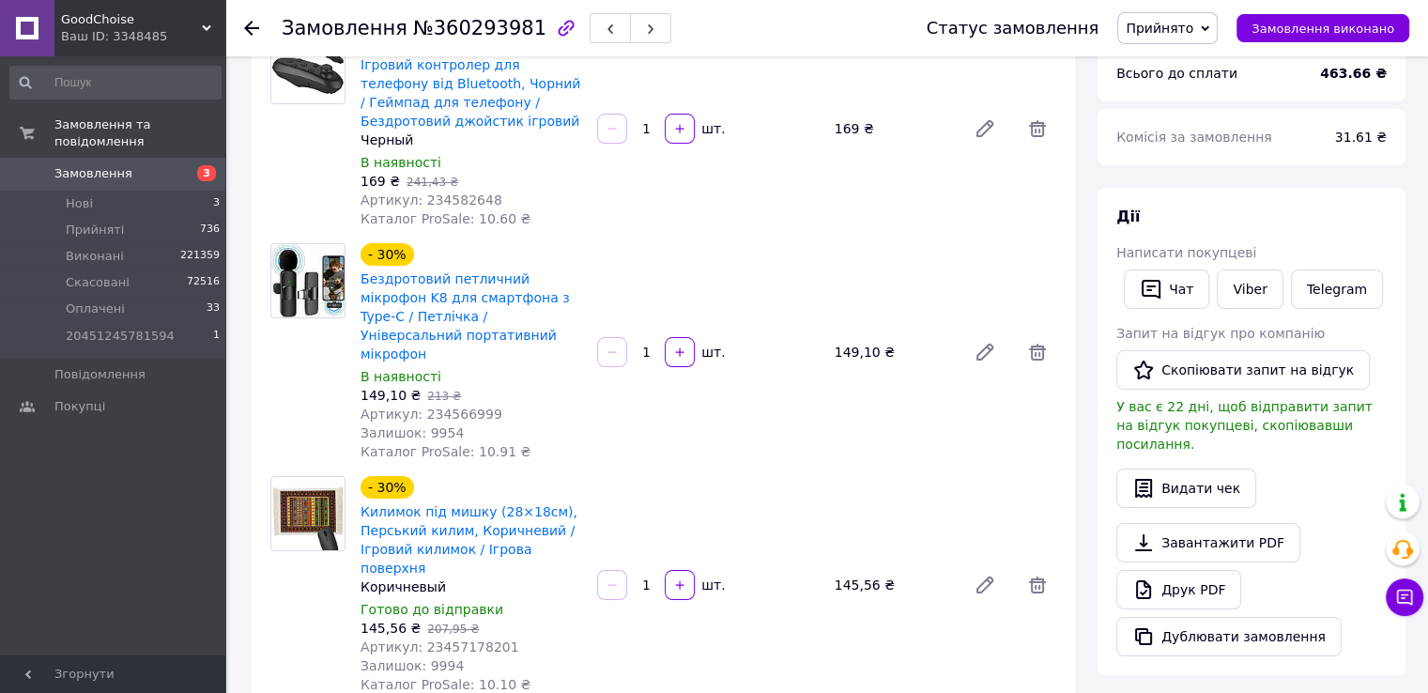
scroll to position [282, 0]
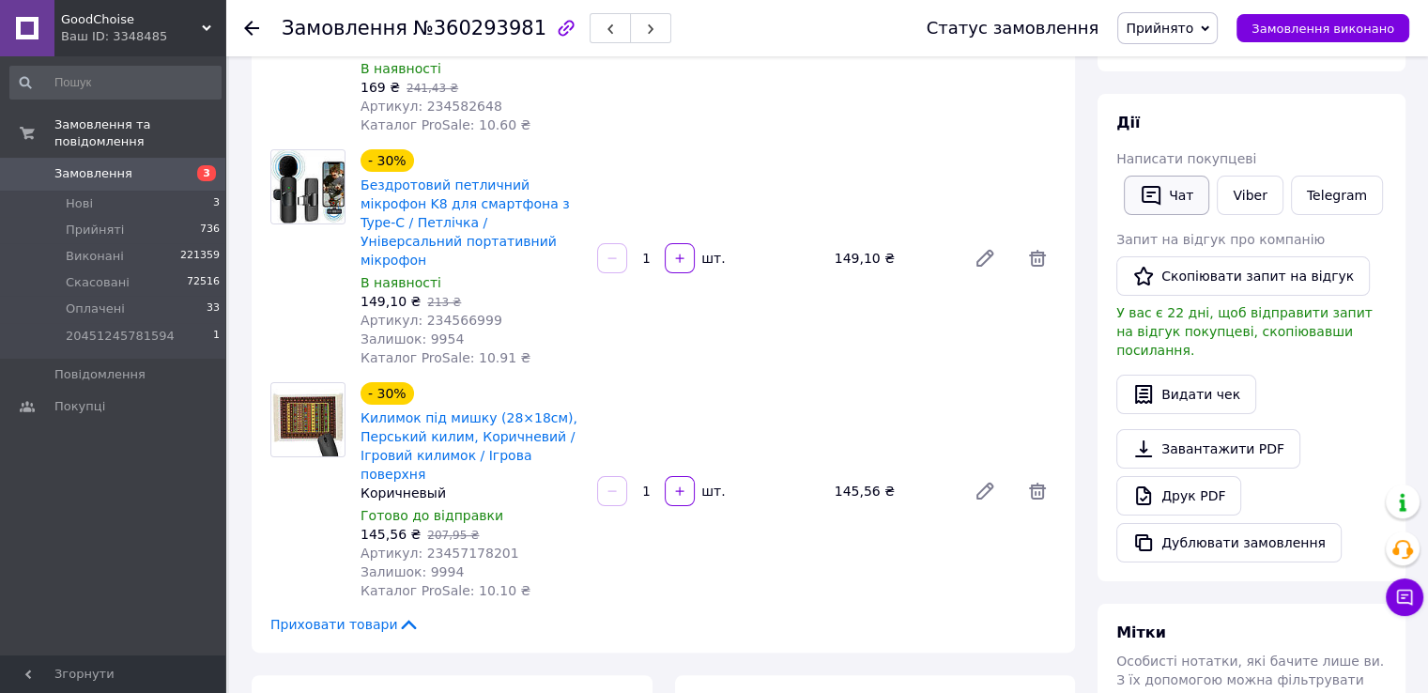
click at [1173, 200] on button "Чат" at bounding box center [1166, 195] width 85 height 39
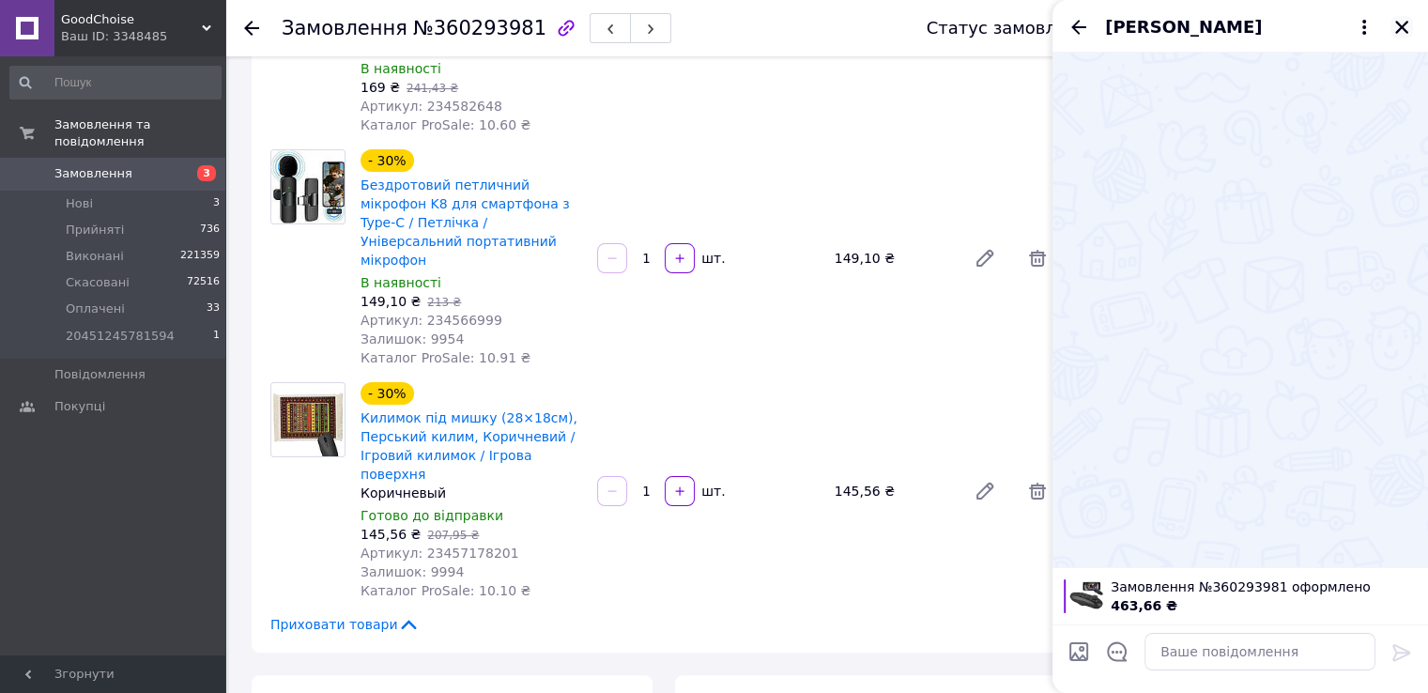
click at [1400, 26] on icon "Закрити" at bounding box center [1401, 27] width 13 height 13
